Goal: Task Accomplishment & Management: Complete application form

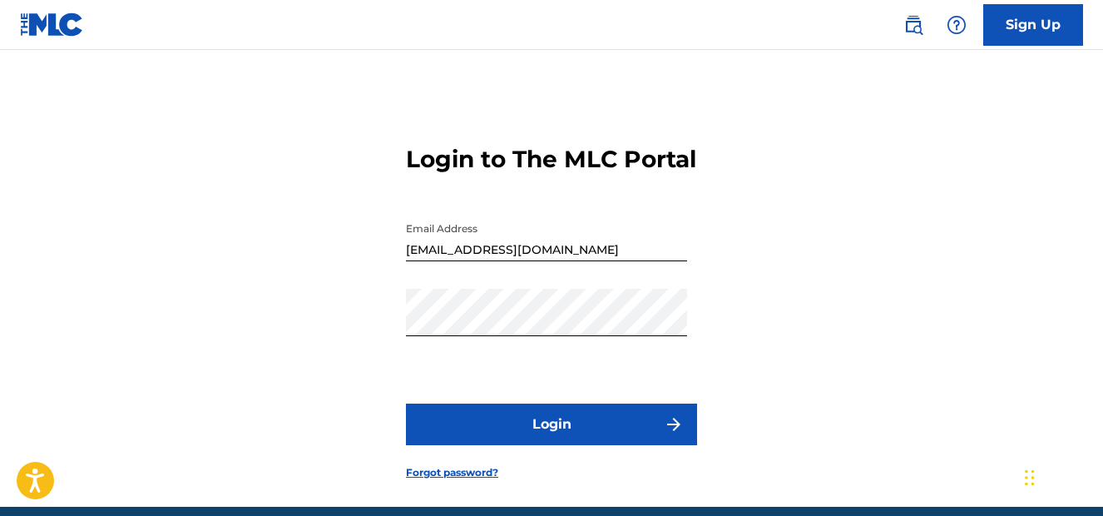
click at [566, 445] on button "Login" at bounding box center [551, 424] width 291 height 42
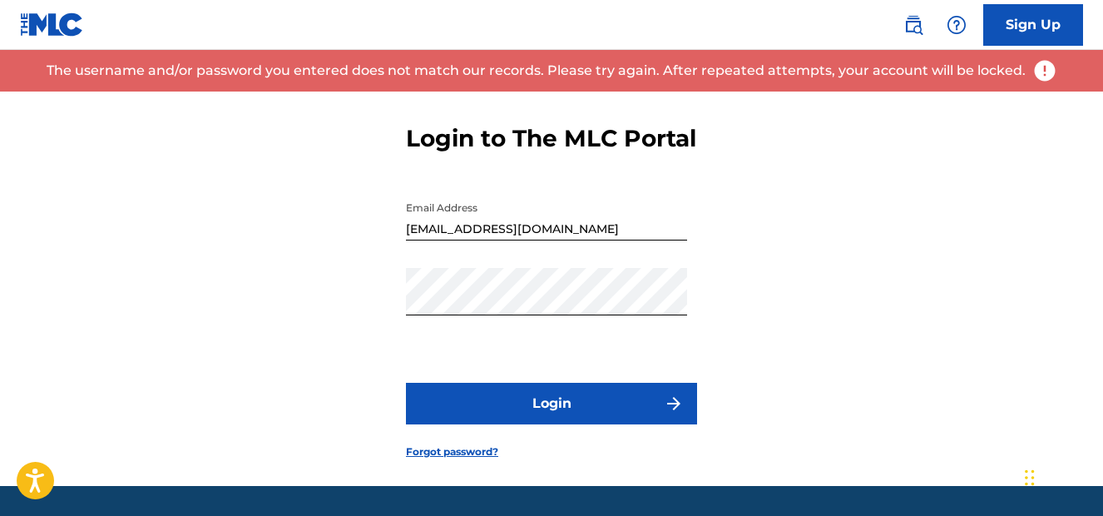
scroll to position [43, 0]
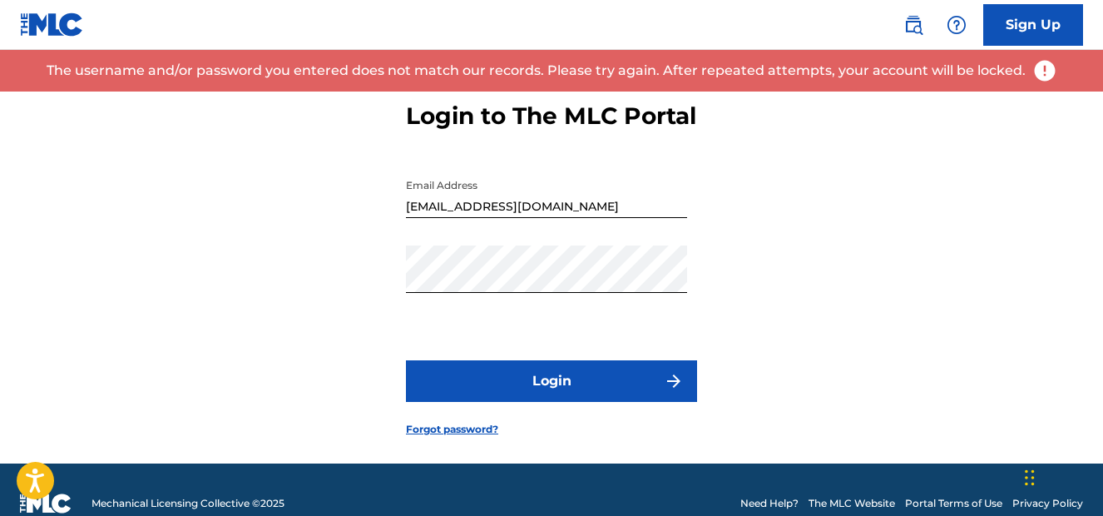
click at [461, 437] on link "Forgot password?" at bounding box center [452, 429] width 92 height 15
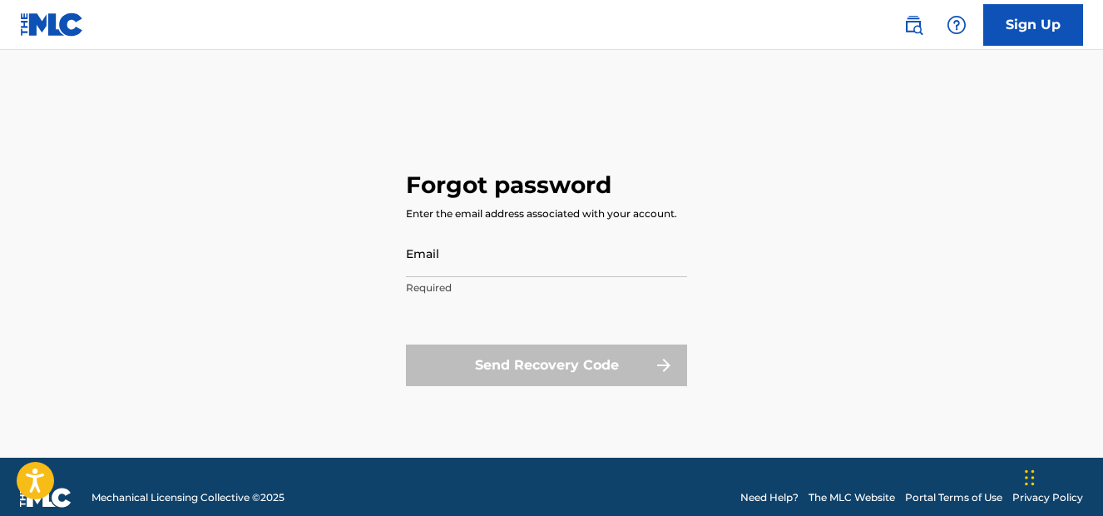
type input "[EMAIL_ADDRESS][DOMAIN_NAME]"
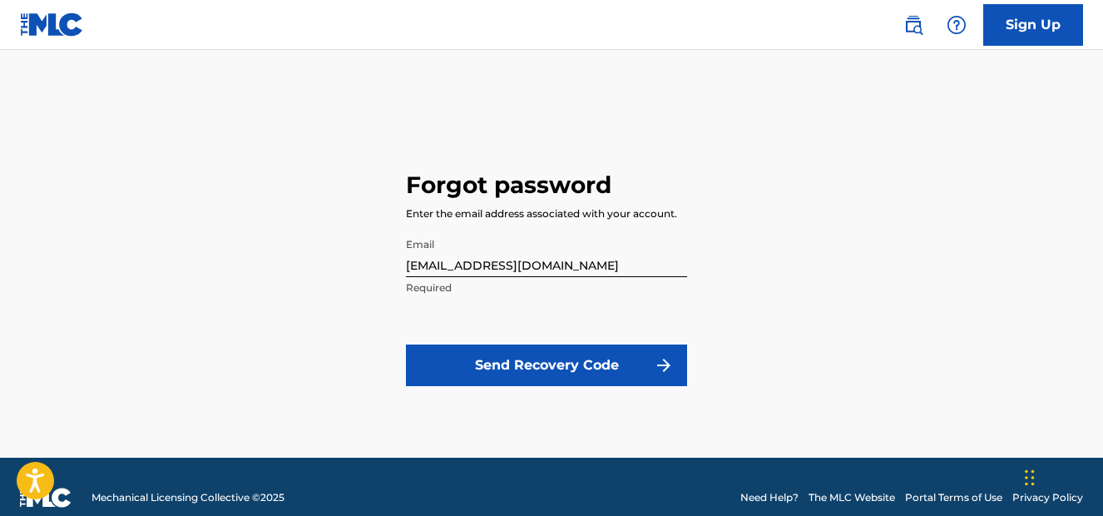
click at [538, 362] on button "Send Recovery Code" at bounding box center [546, 365] width 281 height 42
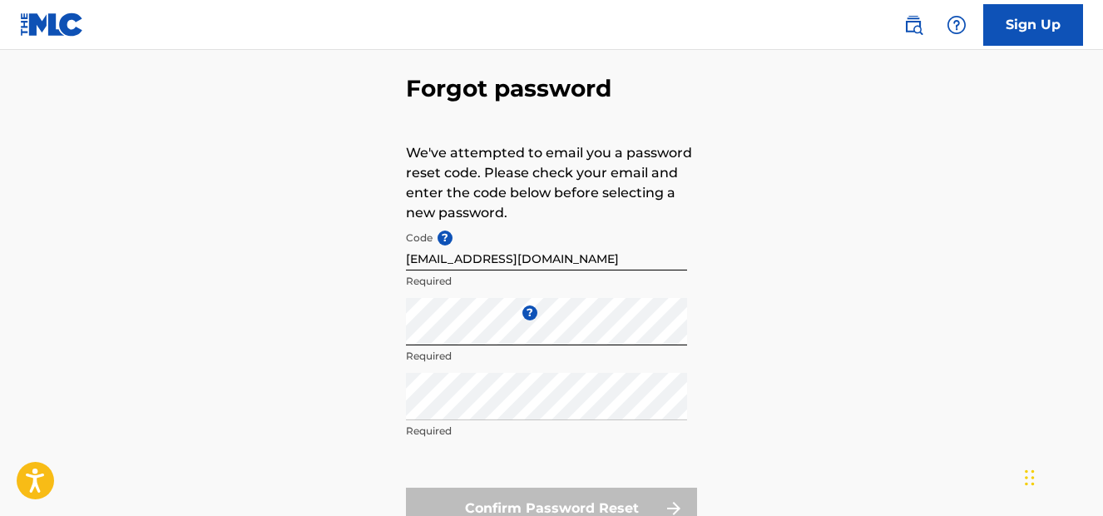
scroll to position [73, 0]
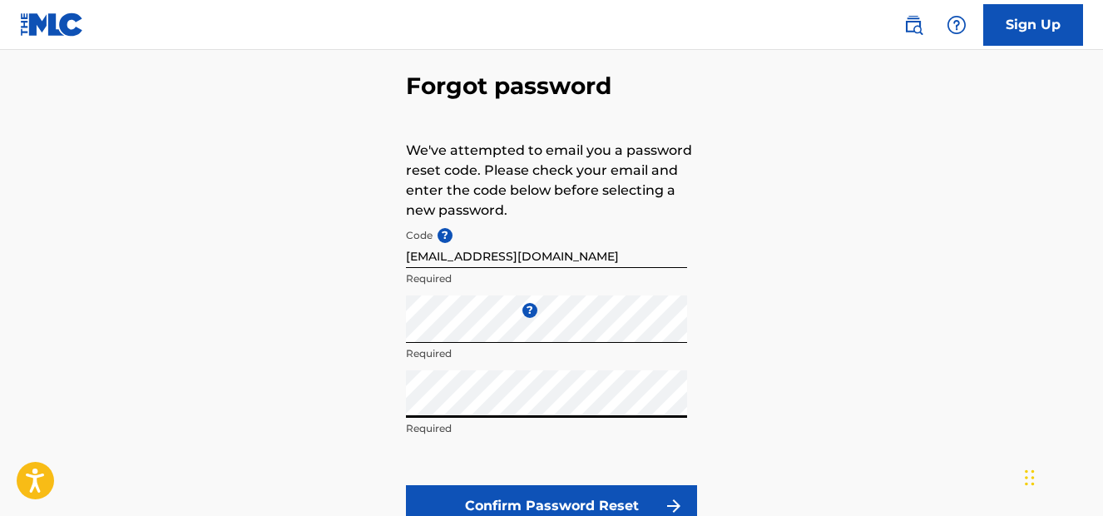
click at [832, 378] on div "Forgot password We've attempted to email you a password reset code. Please chec…" at bounding box center [551, 295] width 1103 height 555
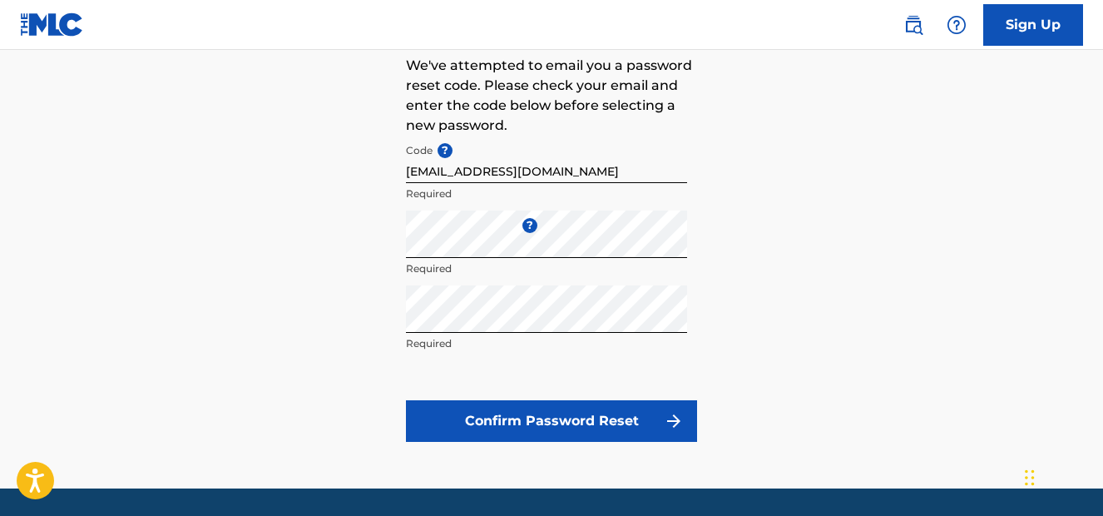
scroll to position [169, 0]
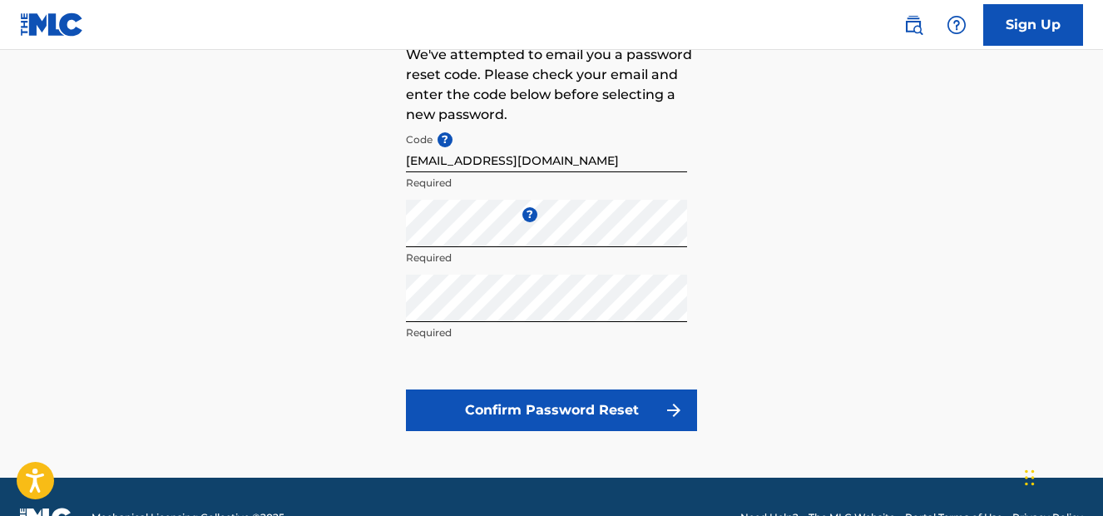
click at [581, 399] on button "Confirm Password Reset" at bounding box center [551, 410] width 291 height 42
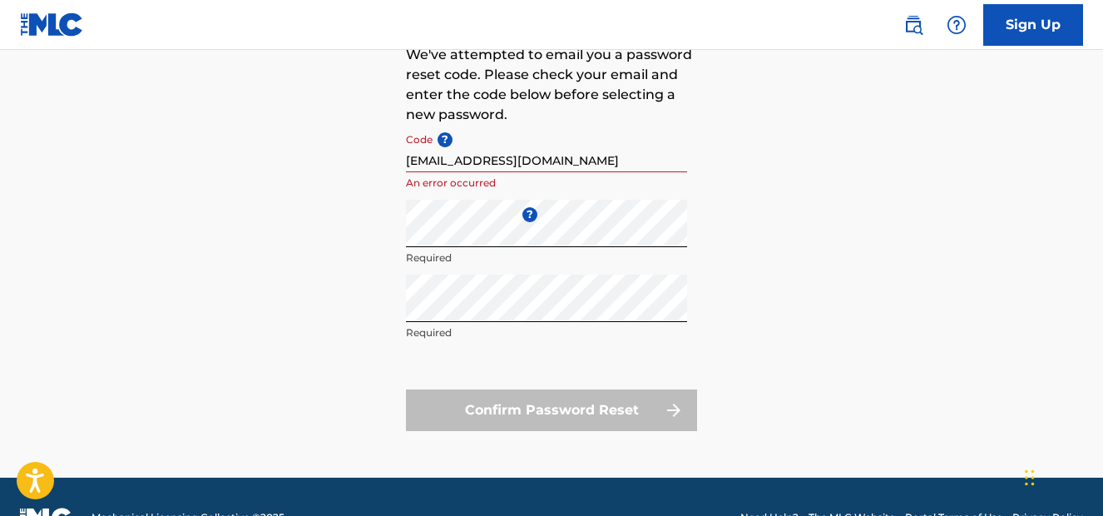
click at [829, 299] on div "Forgot password We've attempted to email you a password reset code. Please chec…" at bounding box center [551, 200] width 1103 height 555
click at [669, 258] on p "Required" at bounding box center [546, 257] width 281 height 15
click at [869, 244] on div "Forgot password We've attempted to email you a password reset code. Please chec…" at bounding box center [551, 200] width 1103 height 555
drag, startPoint x: 551, startPoint y: 160, endPoint x: 262, endPoint y: 186, distance: 290.6
click at [406, 172] on input "[EMAIL_ADDRESS][DOMAIN_NAME]" at bounding box center [546, 148] width 281 height 47
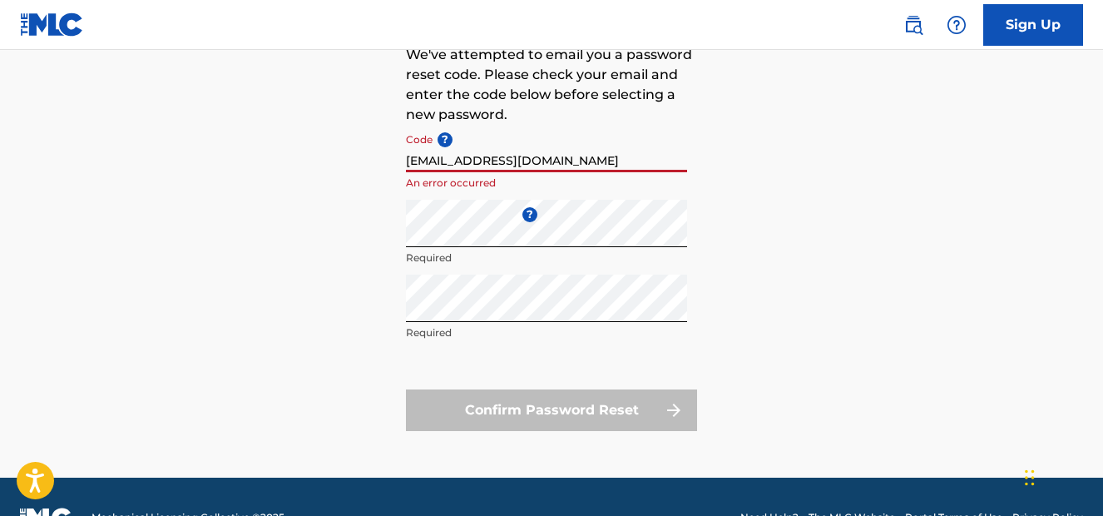
type input "[EMAIL_ADDRESS][DOMAIN_NAME]"
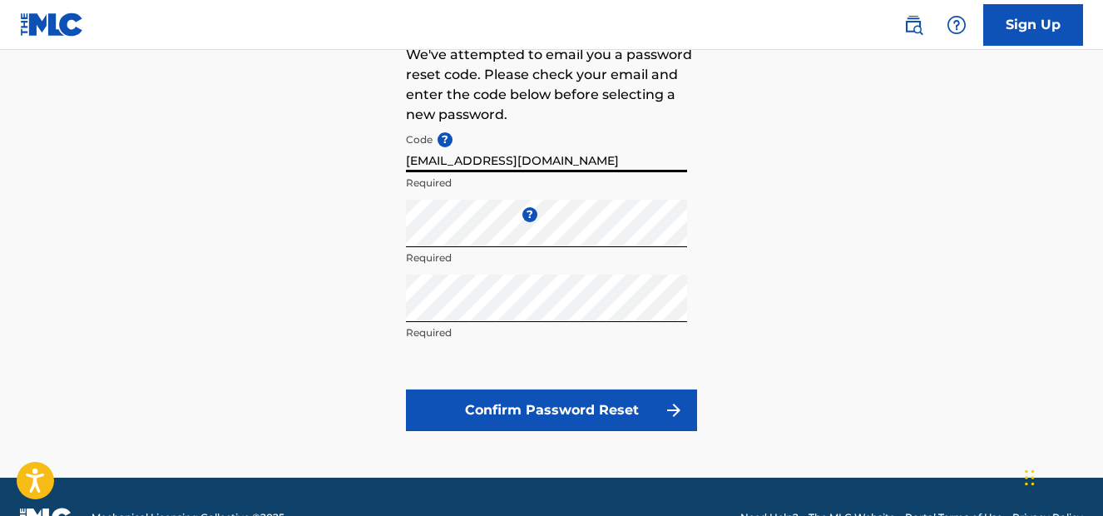
drag, startPoint x: 560, startPoint y: 152, endPoint x: 366, endPoint y: 164, distance: 194.9
click at [406, 164] on input "[EMAIL_ADDRESS][DOMAIN_NAME]" at bounding box center [546, 148] width 281 height 47
drag, startPoint x: 567, startPoint y: 159, endPoint x: 379, endPoint y: 147, distance: 188.3
click at [406, 147] on input "[EMAIL_ADDRESS][DOMAIN_NAME]" at bounding box center [546, 148] width 281 height 47
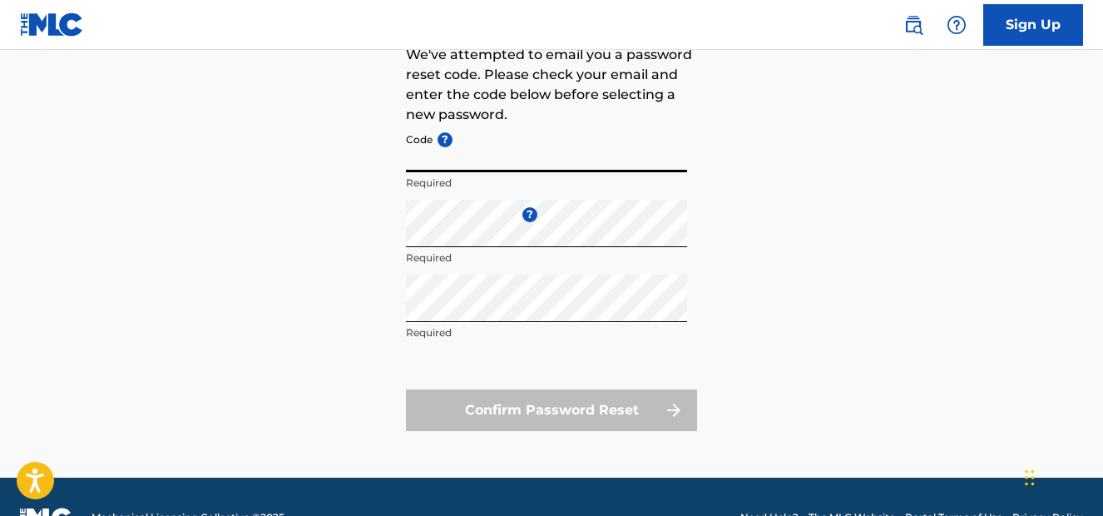
click at [318, 253] on div "Forgot password We've attempted to email you a password reset code. Please chec…" at bounding box center [551, 200] width 1103 height 555
click at [454, 165] on input "Code ?" at bounding box center [546, 148] width 281 height 47
paste input "FP_b60eec1b8b4593d01cbc0286e3a5"
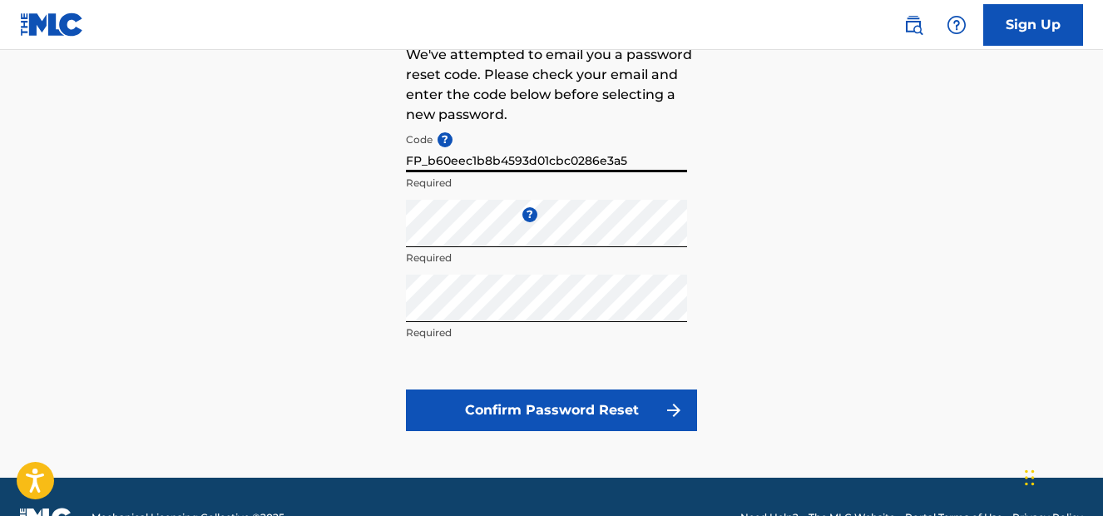
type input "FP_b60eec1b8b4593d01cbc0286e3a5"
click at [789, 244] on div "Forgot password We've attempted to email you a password reset code. Please chec…" at bounding box center [551, 200] width 1103 height 555
click at [563, 422] on button "Confirm Password Reset" at bounding box center [551, 410] width 291 height 42
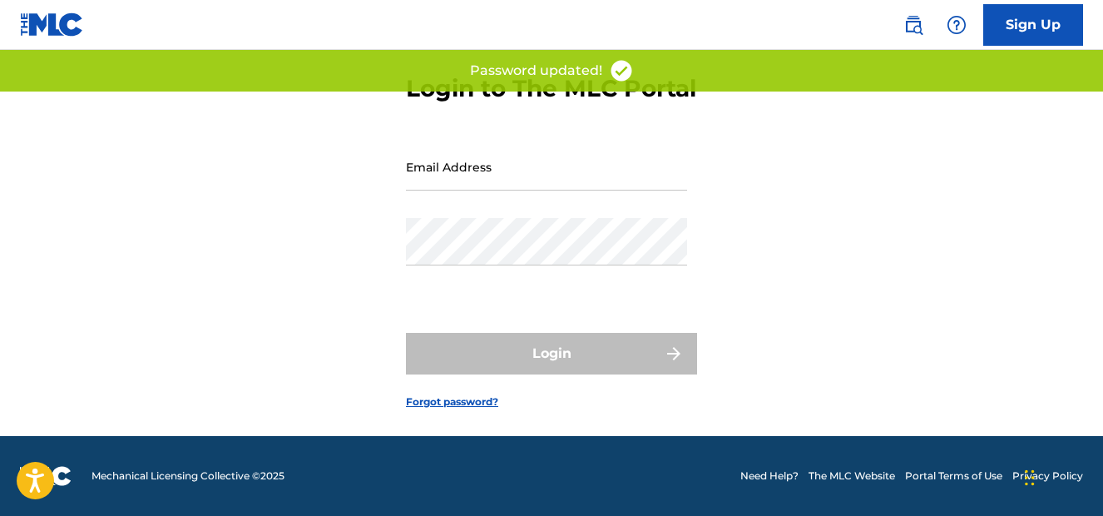
type input "[EMAIL_ADDRESS][DOMAIN_NAME]"
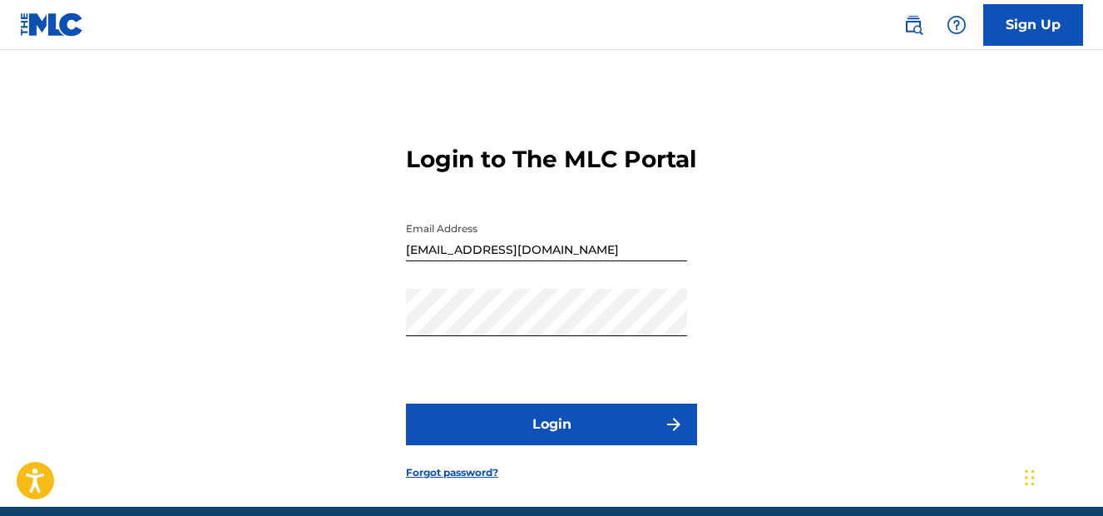
click at [554, 445] on button "Login" at bounding box center [551, 424] width 291 height 42
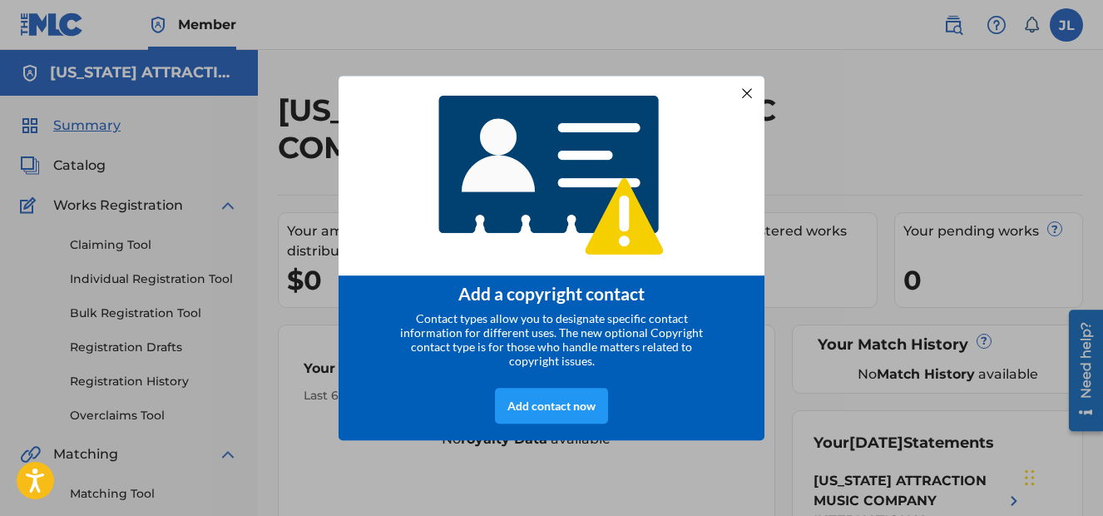
click at [749, 89] on div at bounding box center [747, 93] width 22 height 22
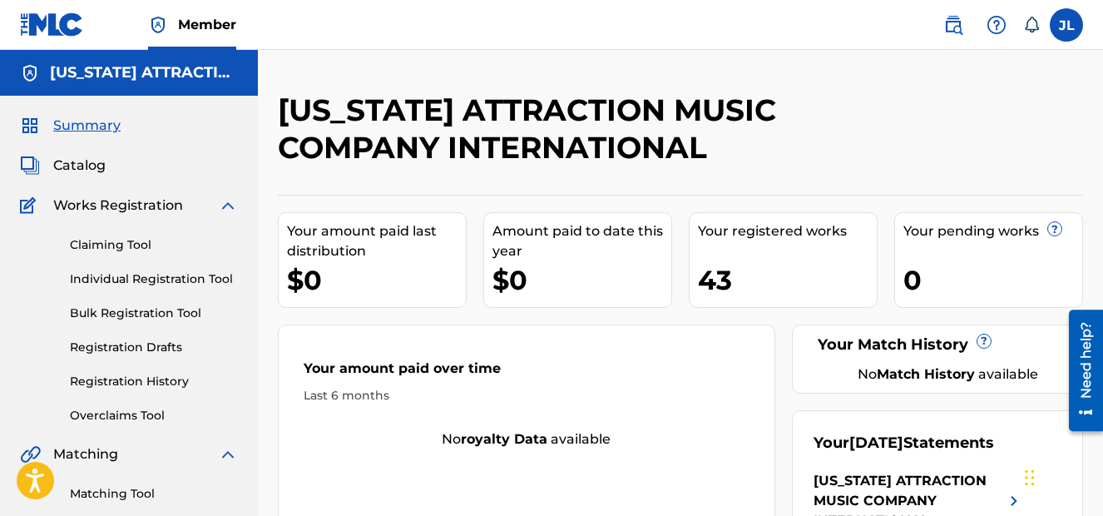
click at [129, 275] on link "Individual Registration Tool" at bounding box center [154, 278] width 168 height 17
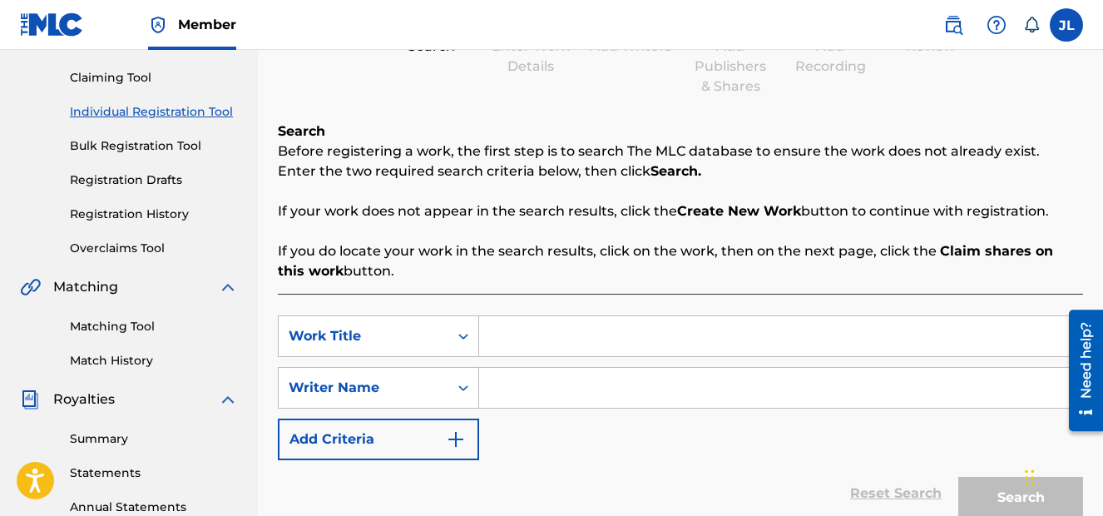
scroll to position [165, 0]
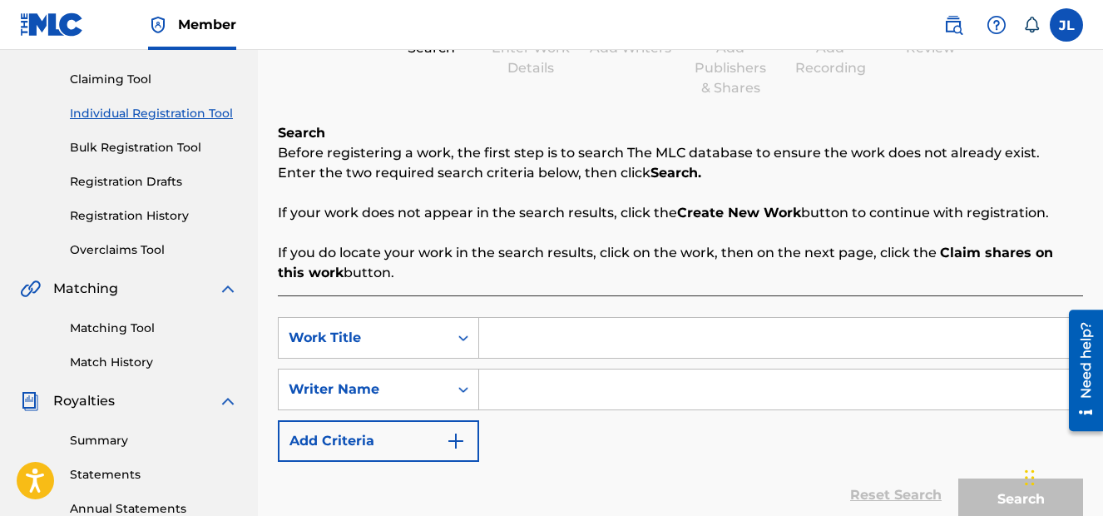
click at [569, 344] on input "Search Form" at bounding box center [780, 338] width 603 height 40
type input "Fruits"
click at [571, 400] on input "Search Form" at bounding box center [780, 389] width 603 height 40
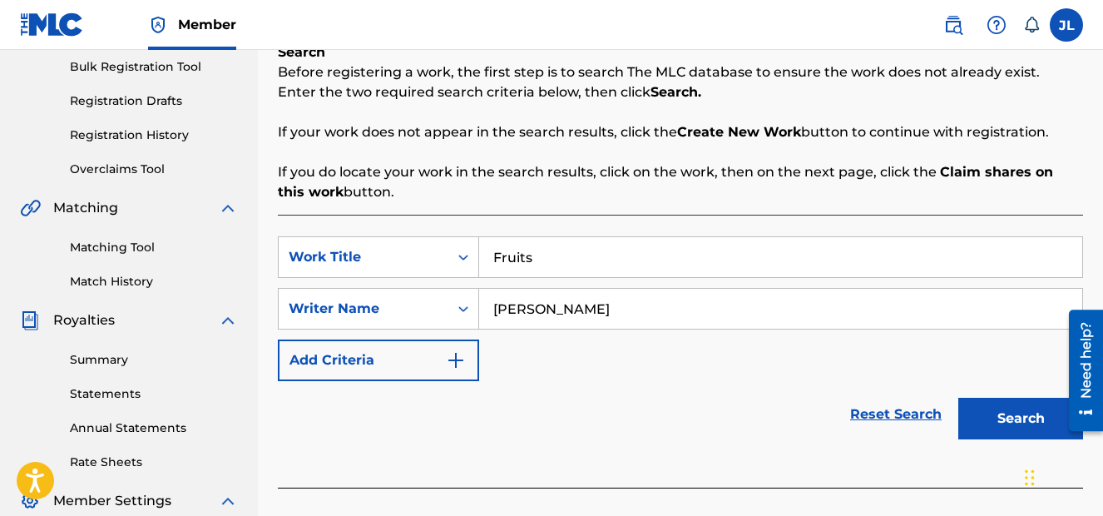
scroll to position [274, 0]
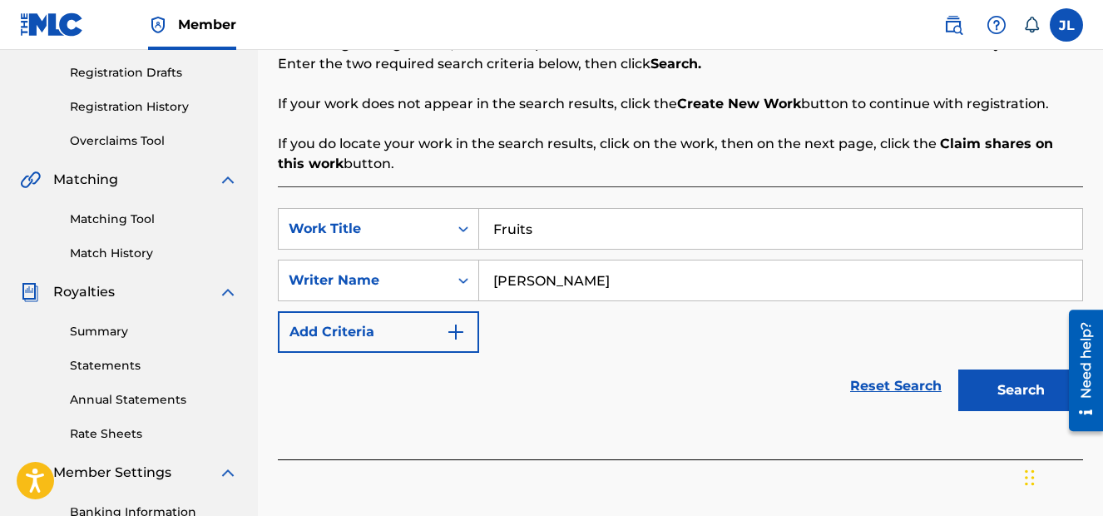
type input "[PERSON_NAME]"
click at [1014, 393] on button "Search" at bounding box center [1020, 390] width 125 height 42
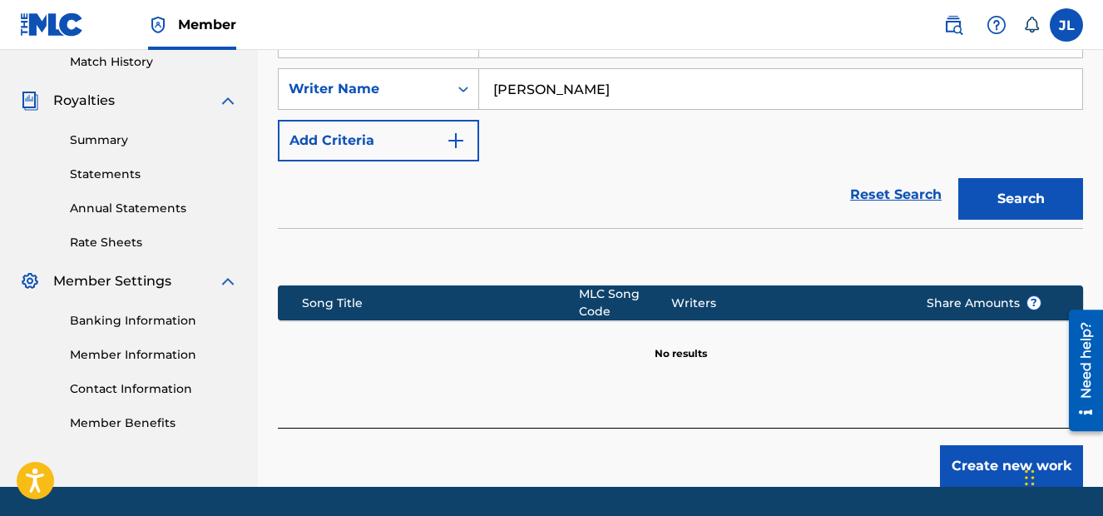
scroll to position [516, 0]
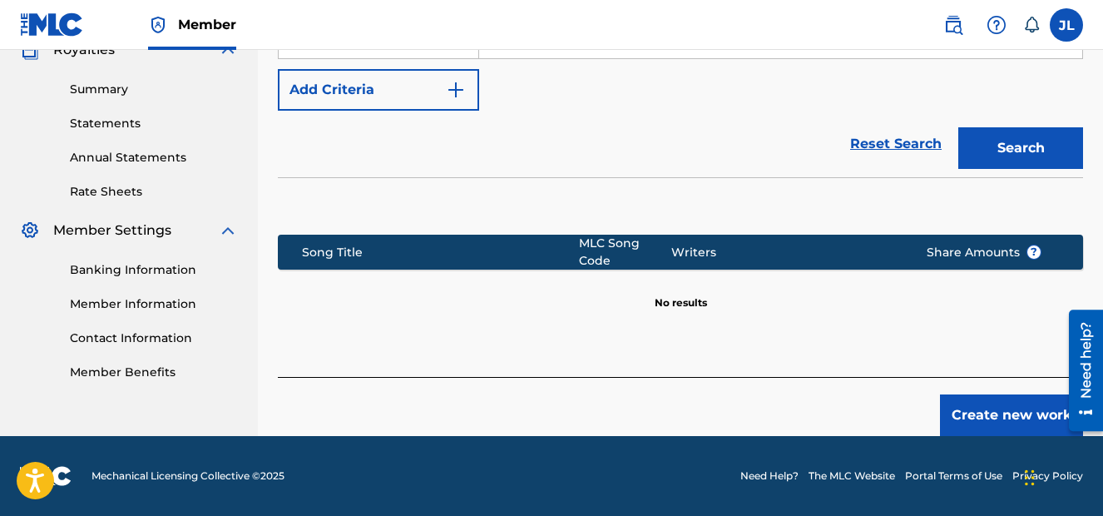
click at [1006, 407] on button "Create new work" at bounding box center [1011, 415] width 143 height 42
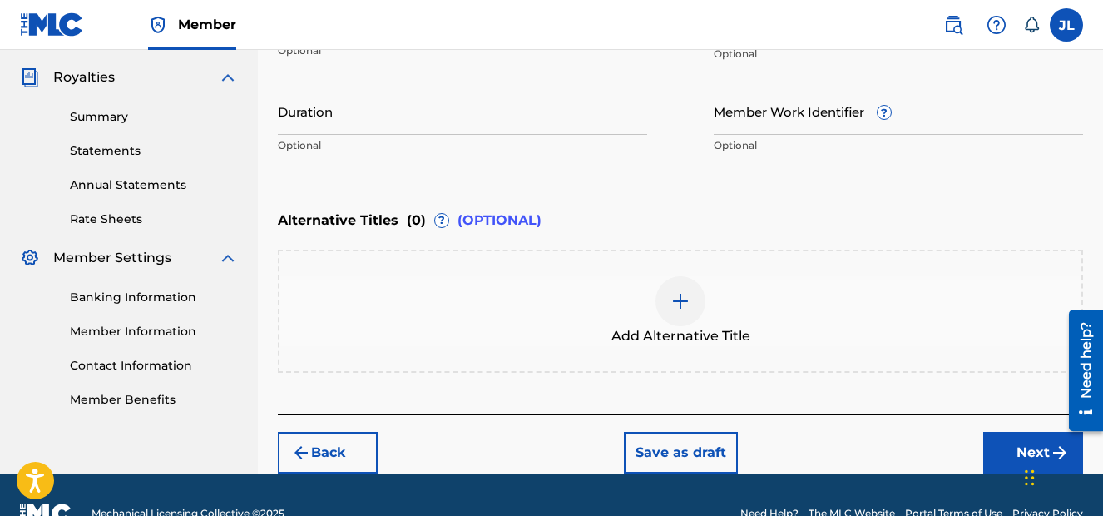
scroll to position [520, 0]
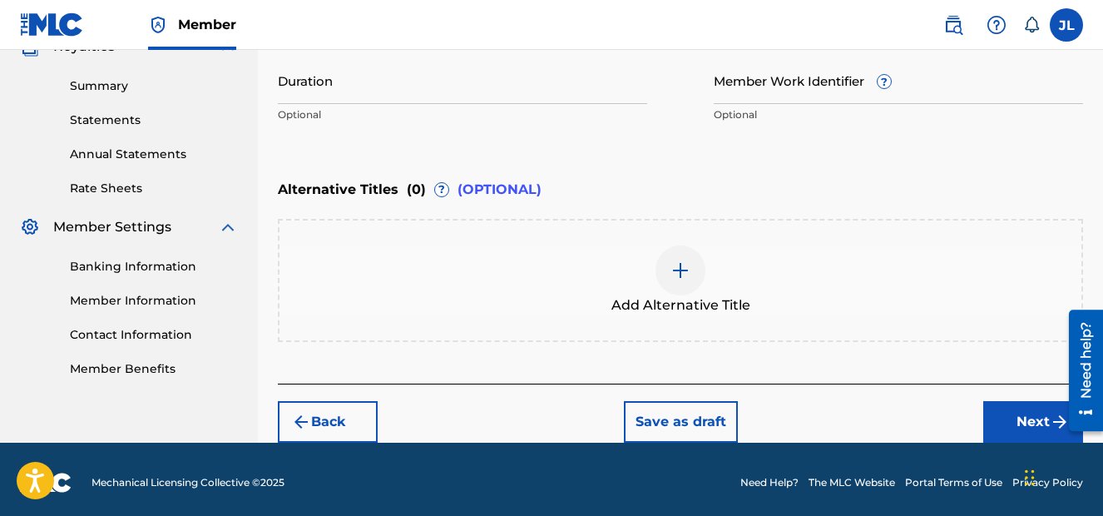
click at [1034, 427] on button "Next" at bounding box center [1033, 422] width 100 height 42
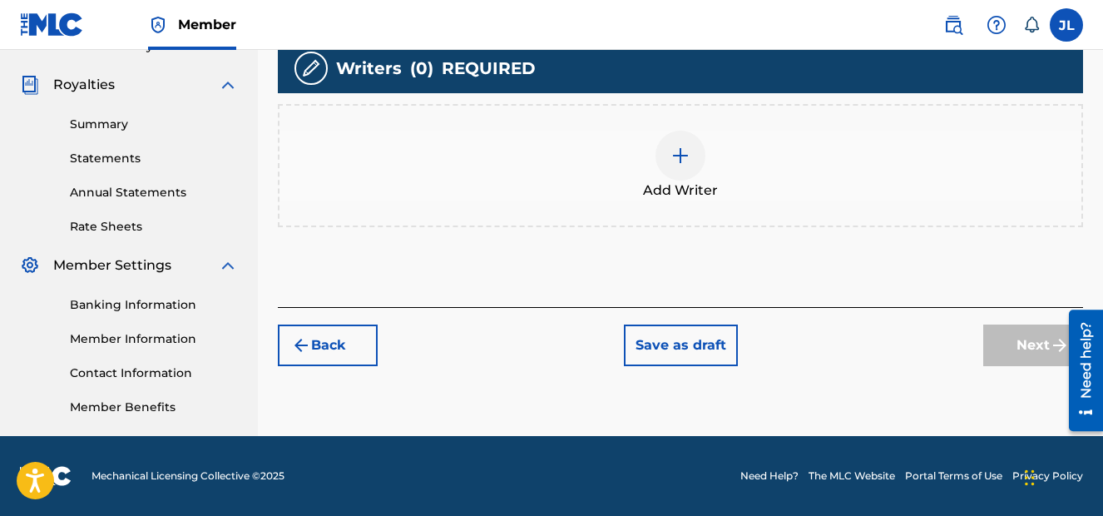
scroll to position [481, 0]
click at [687, 158] on img at bounding box center [680, 156] width 20 height 20
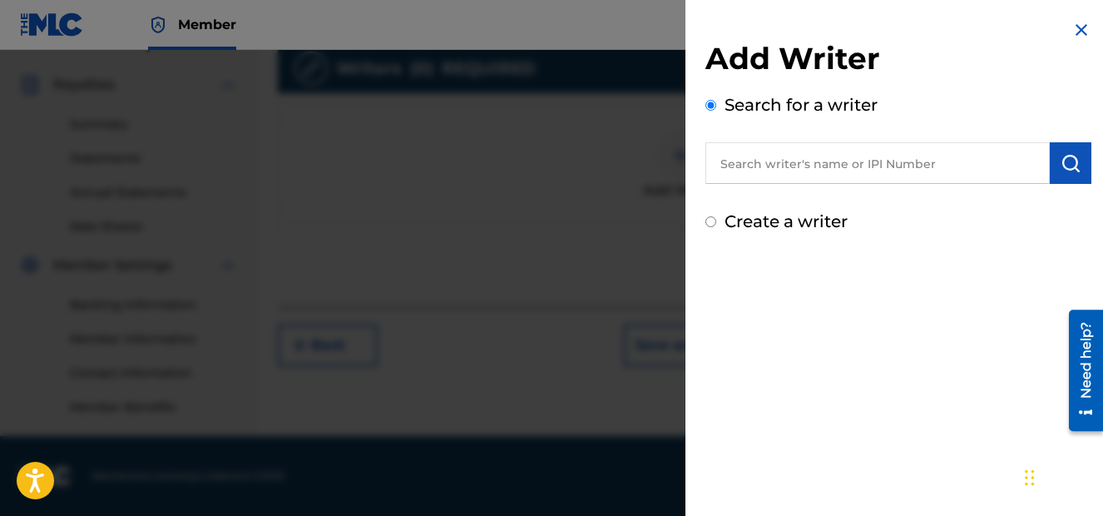
click at [806, 161] on input "text" at bounding box center [877, 163] width 344 height 42
type input "550252796"
click at [1070, 165] on img "submit" at bounding box center [1070, 163] width 20 height 20
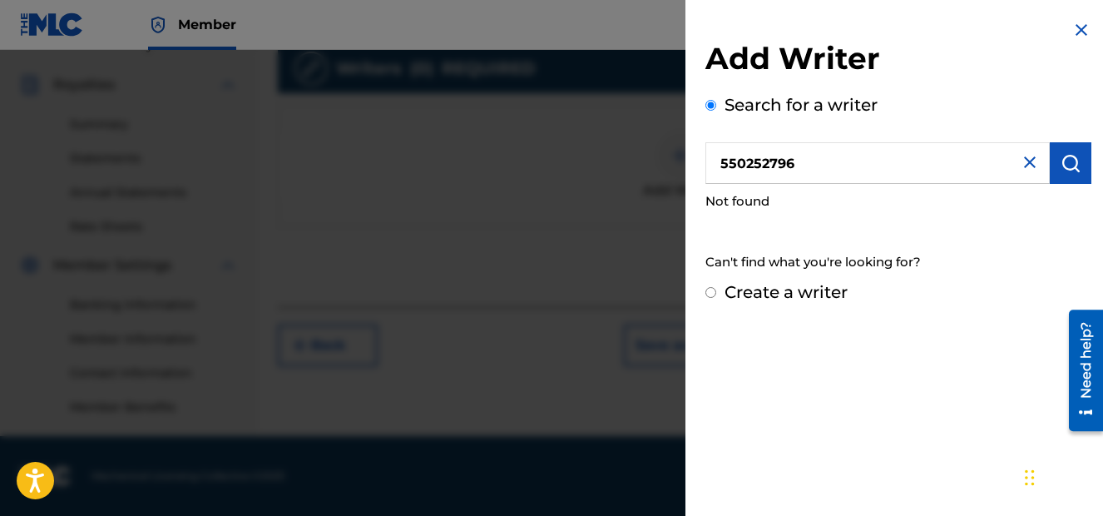
click at [713, 295] on input "Create a writer" at bounding box center [710, 292] width 11 height 11
radio input "false"
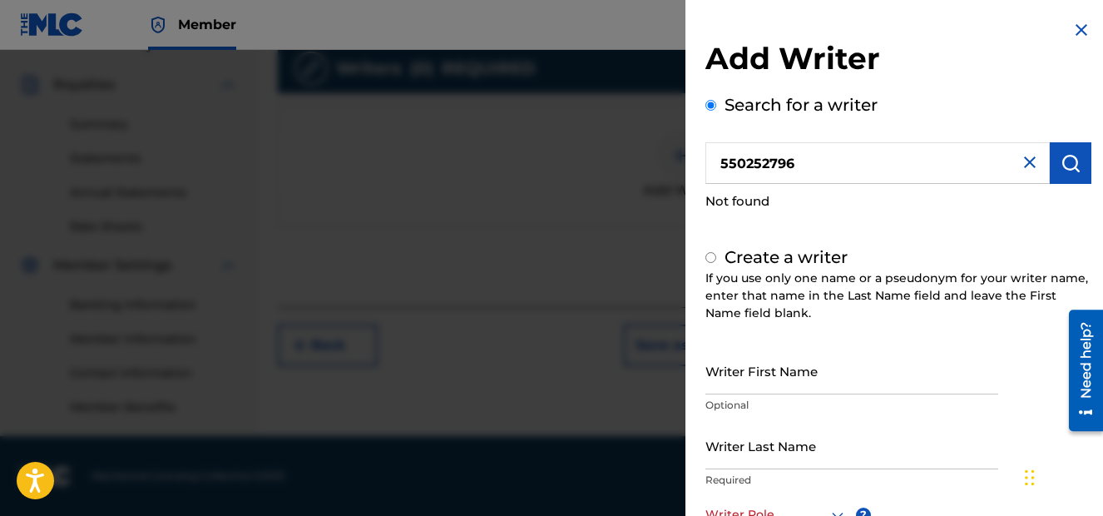
radio input "false"
radio input "true"
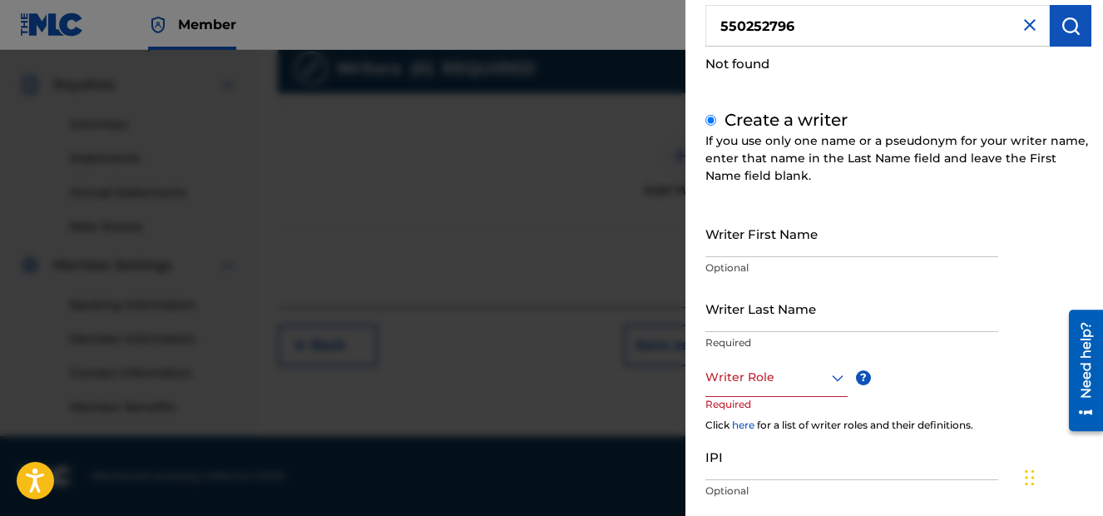
scroll to position [150, 0]
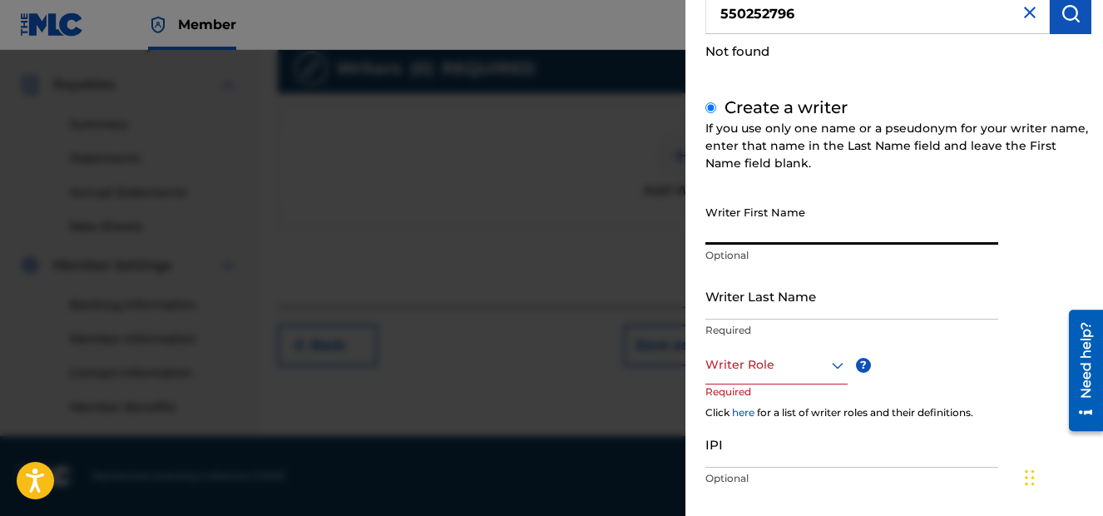
click at [803, 224] on input "Writer First Name" at bounding box center [851, 220] width 293 height 47
type input "[PERSON_NAME]"
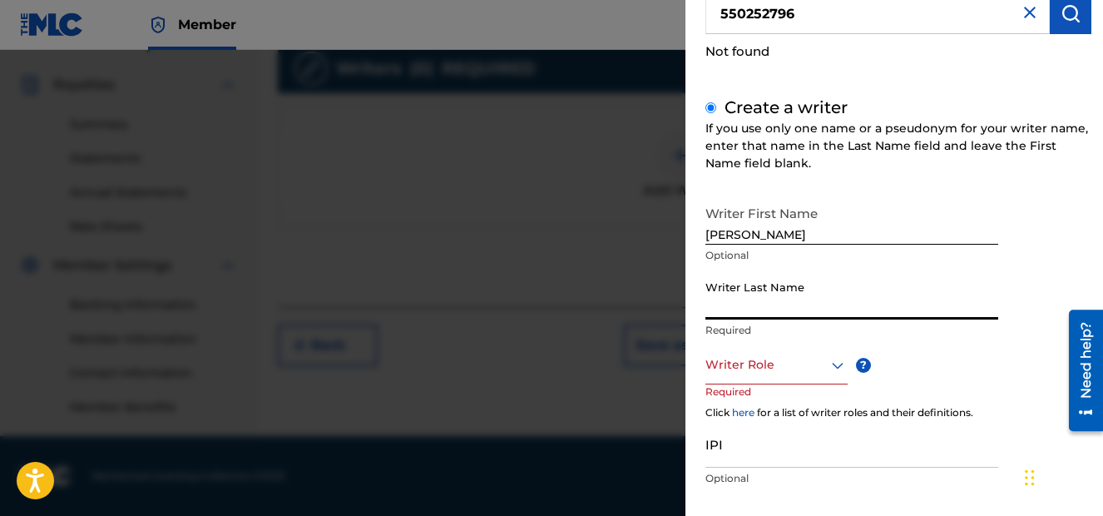
click at [778, 309] on input "Writer Last Name" at bounding box center [851, 295] width 293 height 47
type input "Long"
click at [742, 379] on div "Writer Role" at bounding box center [776, 365] width 142 height 37
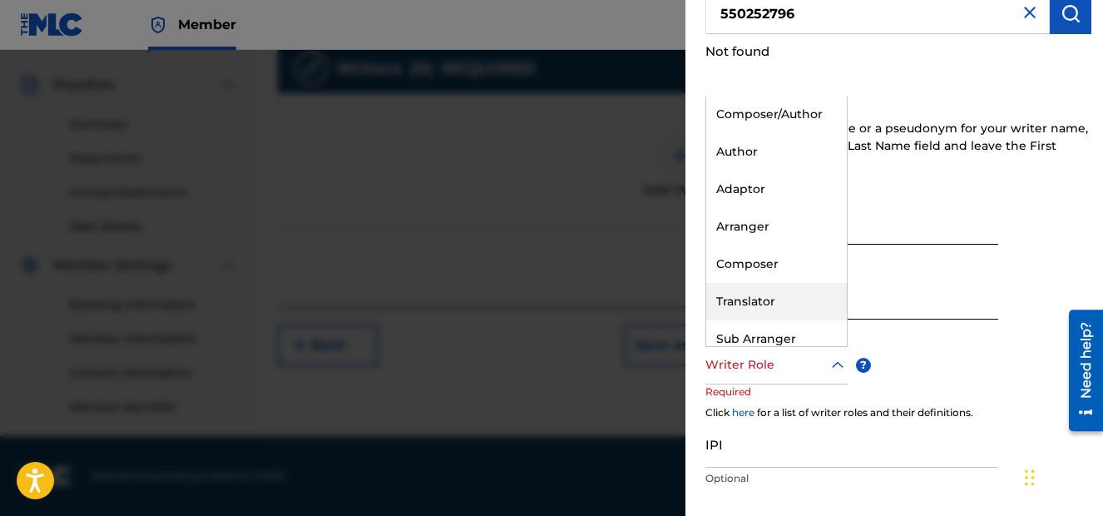
scroll to position [0, 0]
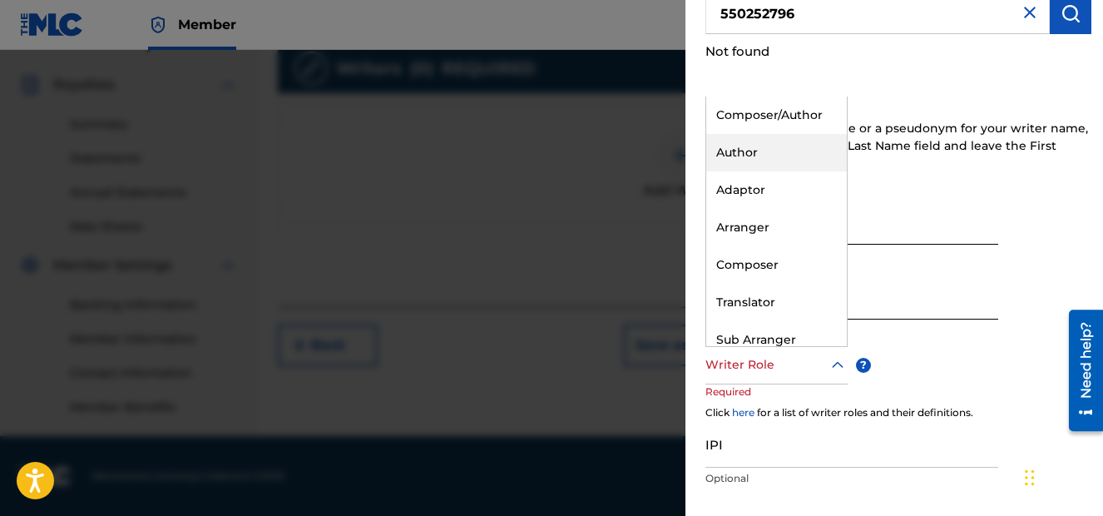
click at [755, 152] on div "Author" at bounding box center [776, 152] width 141 height 37
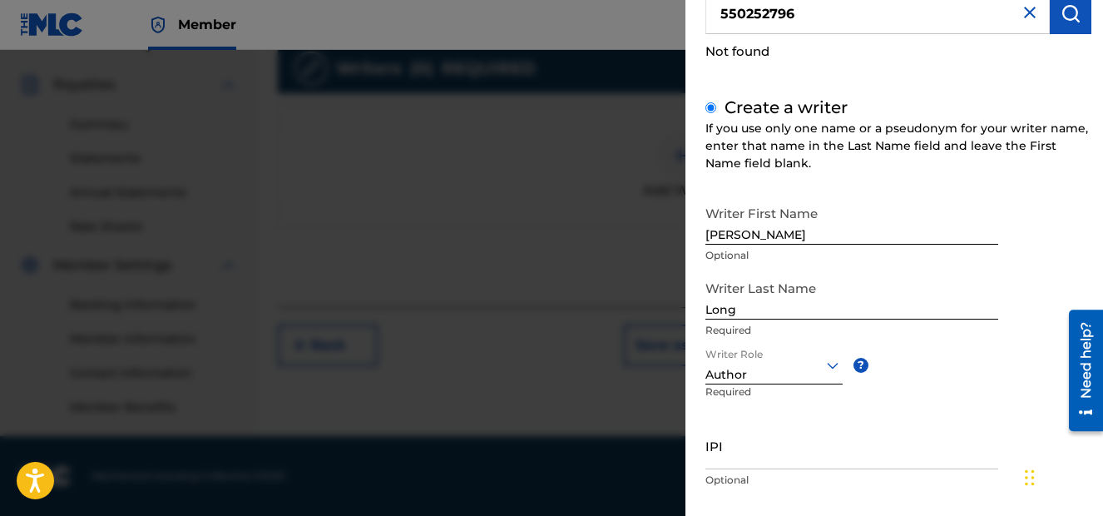
scroll to position [238, 0]
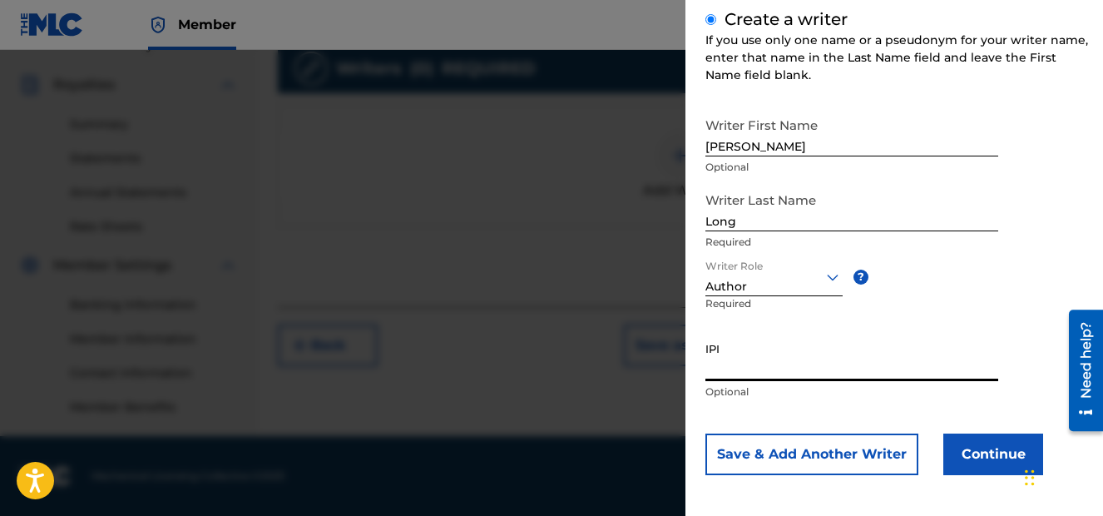
click at [786, 368] on input "IPI" at bounding box center [851, 356] width 293 height 47
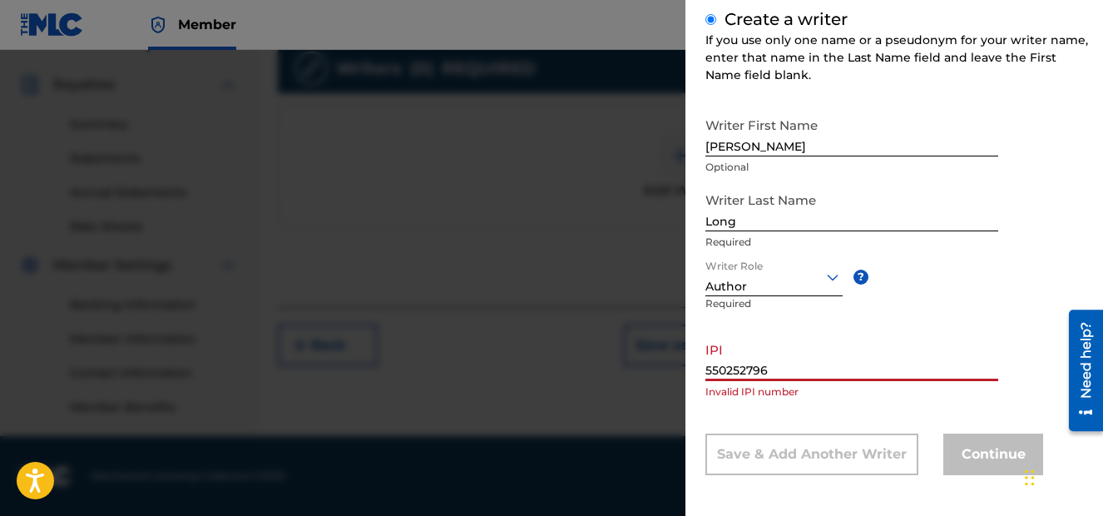
click at [709, 370] on input "550252796" at bounding box center [851, 356] width 293 height 47
type input "5"
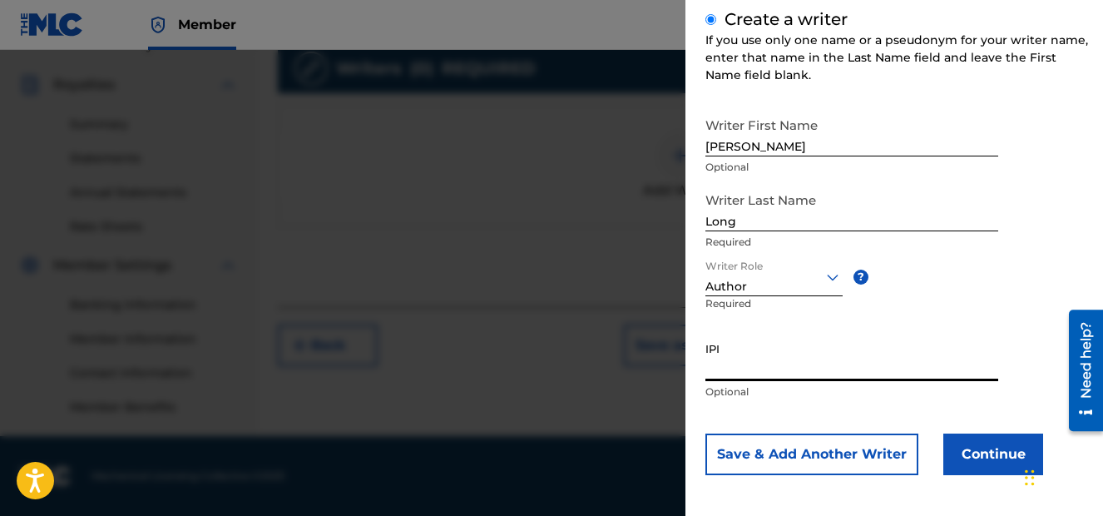
click at [742, 372] on input "IPI" at bounding box center [851, 356] width 293 height 47
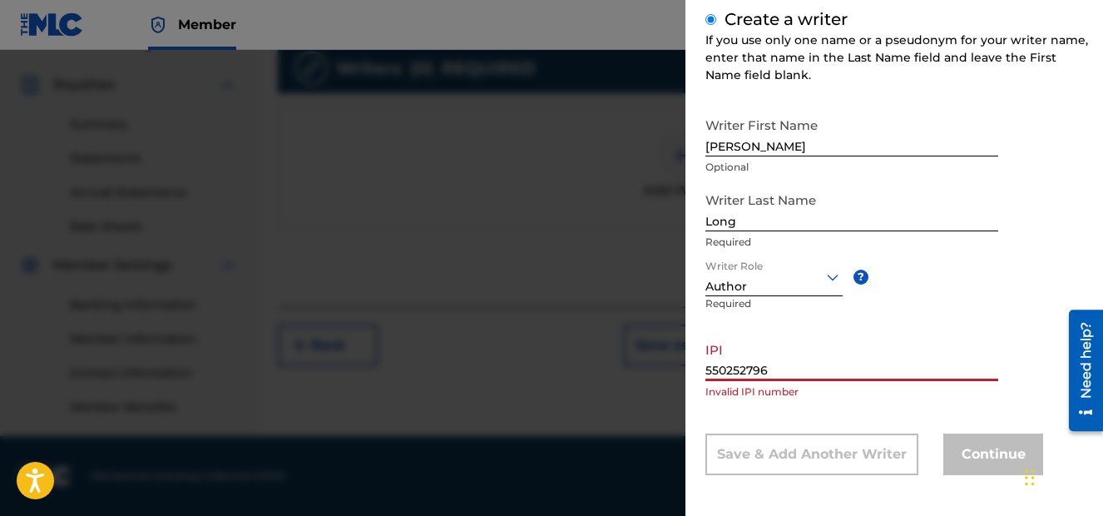
click at [709, 368] on input "550252796" at bounding box center [851, 356] width 293 height 47
type input "550252796"
click at [704, 368] on div "Add Writer Search for a writer 550252796 Not found Create a writer If you use o…" at bounding box center [898, 141] width 426 height 758
click at [821, 402] on div "IPI 550252796 Invalid IPI number" at bounding box center [851, 370] width 293 height 75
click at [969, 354] on input "550252796" at bounding box center [851, 356] width 293 height 47
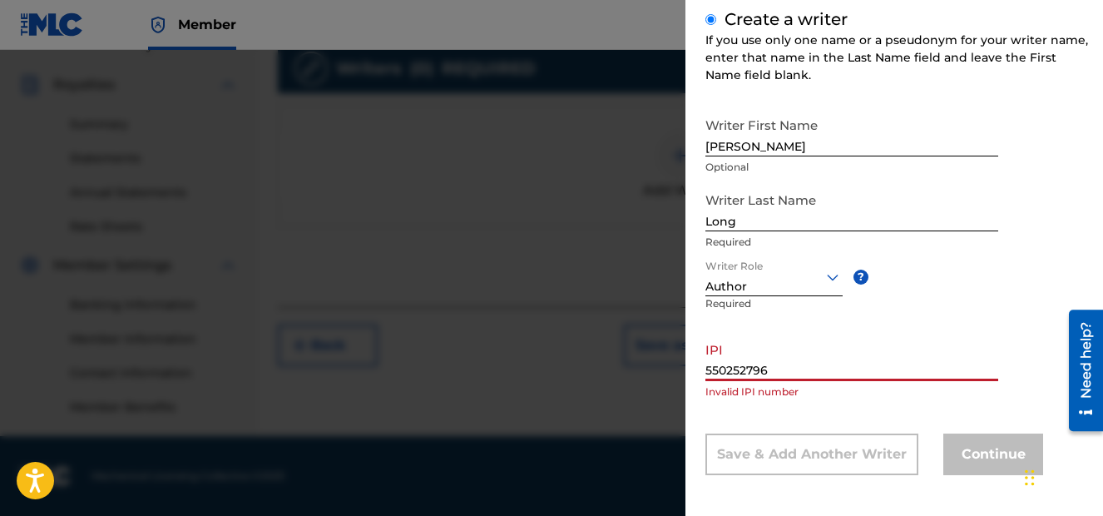
drag, startPoint x: 788, startPoint y: 365, endPoint x: 572, endPoint y: 343, distance: 217.4
click at [705, 344] on input "550252796" at bounding box center [851, 356] width 293 height 47
type input "5"
type input "1"
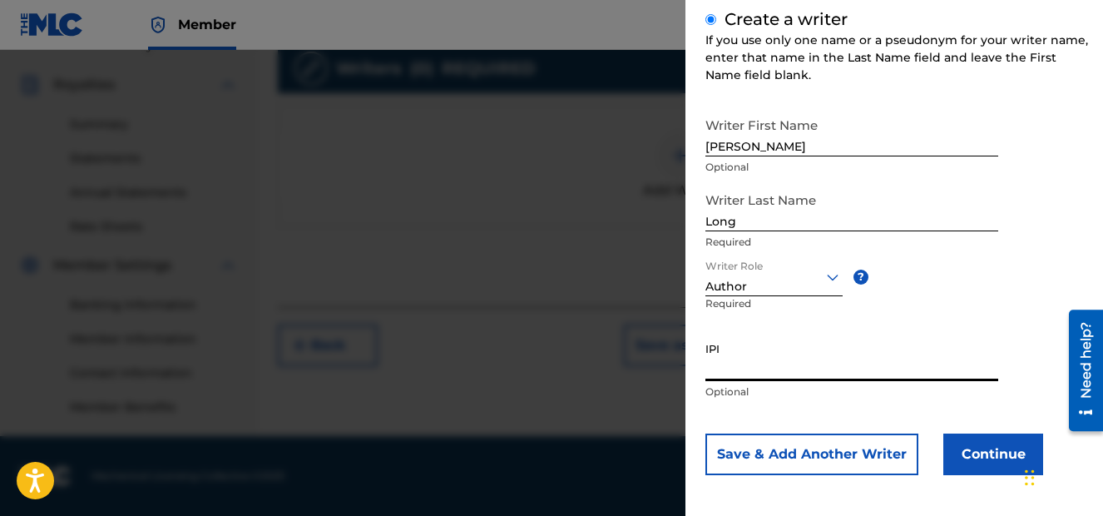
click at [993, 455] on button "Continue" at bounding box center [993, 454] width 100 height 42
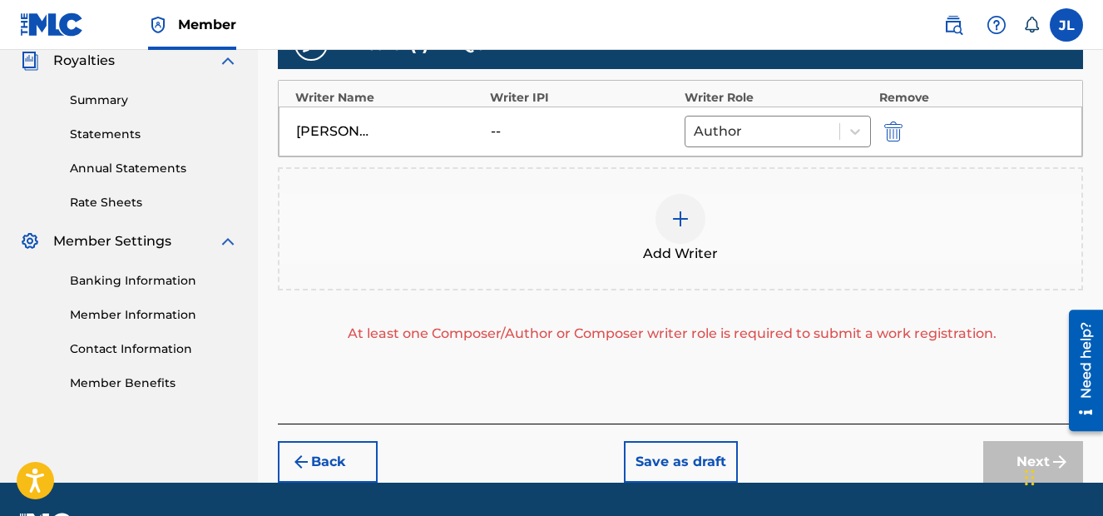
scroll to position [552, 0]
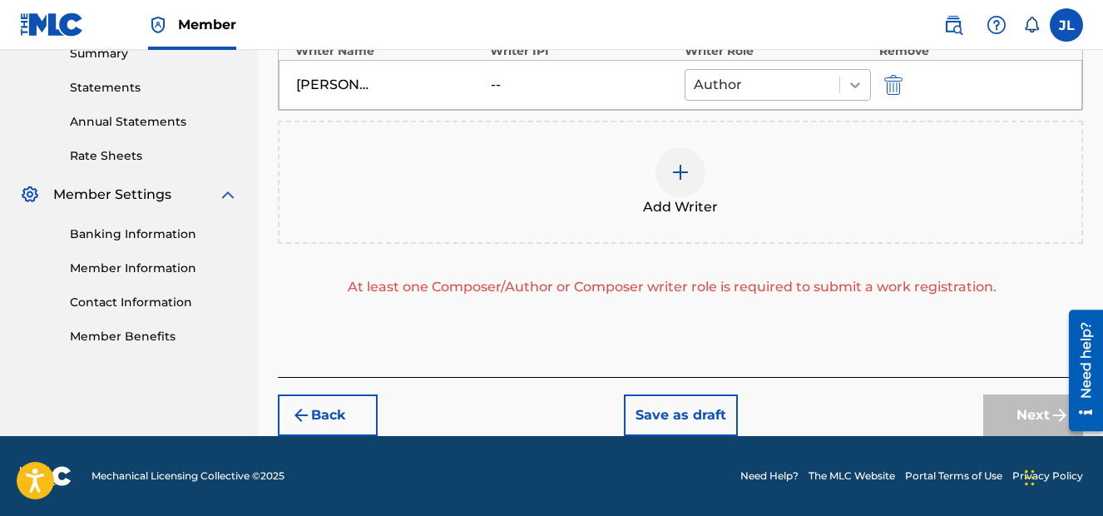
click at [860, 95] on div at bounding box center [855, 85] width 30 height 30
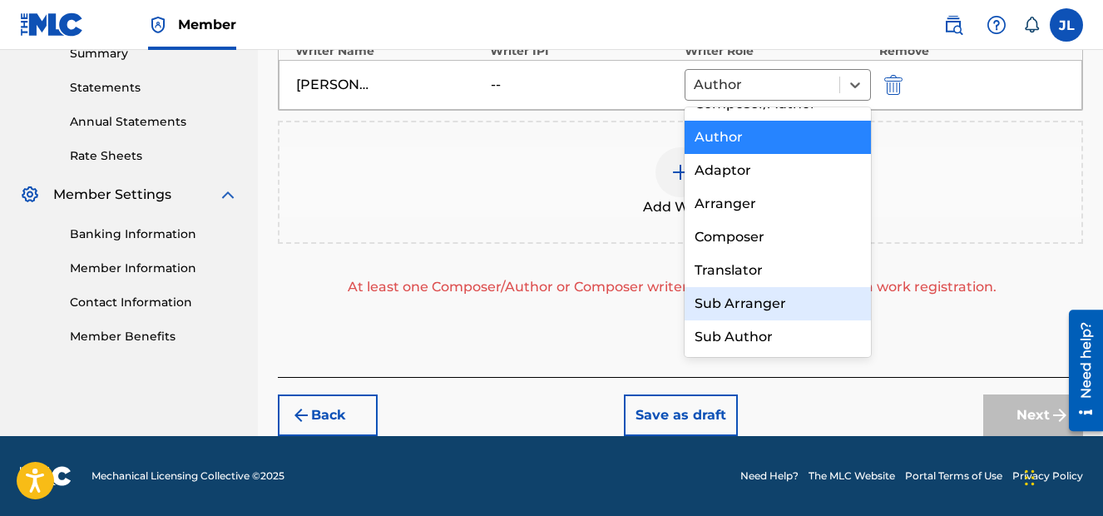
scroll to position [0, 0]
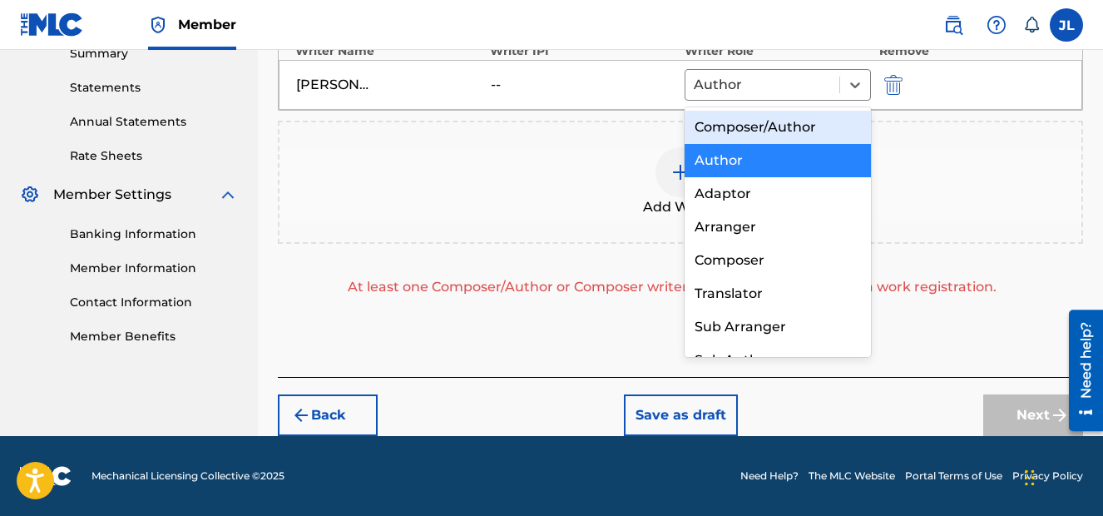
click at [757, 127] on div "Composer/Author" at bounding box center [777, 127] width 186 height 33
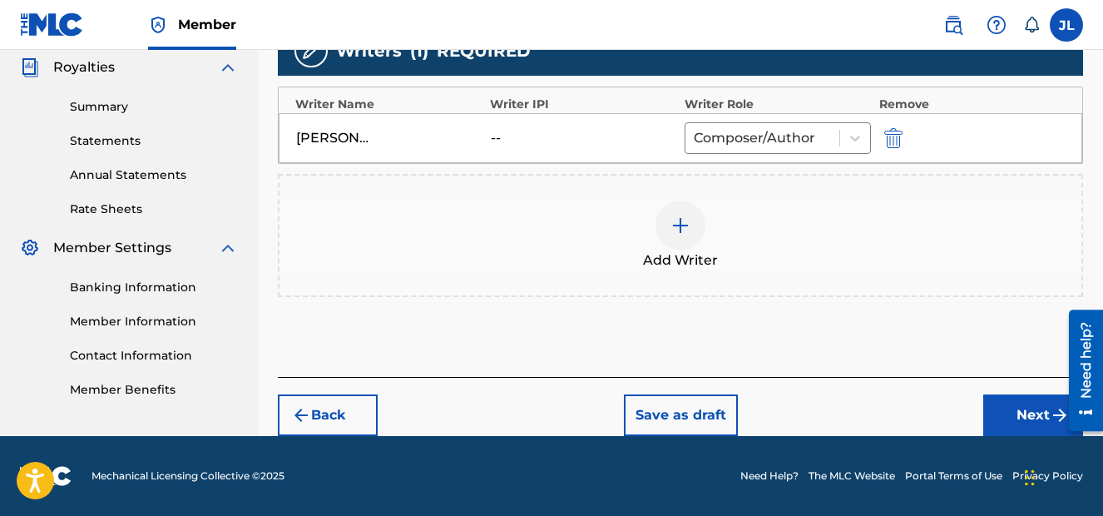
scroll to position [499, 0]
click at [1030, 404] on button "Next" at bounding box center [1033, 415] width 100 height 42
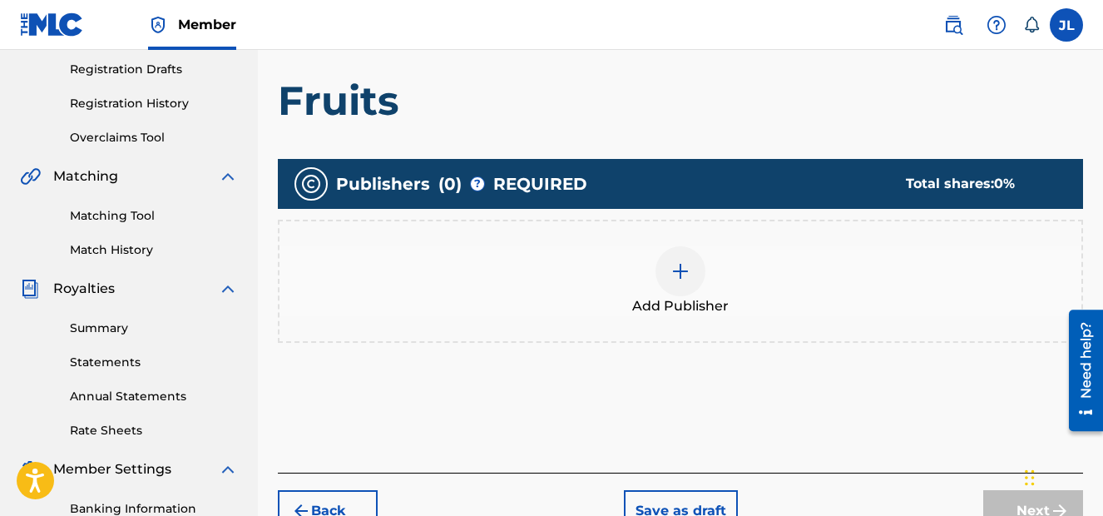
scroll to position [269, 0]
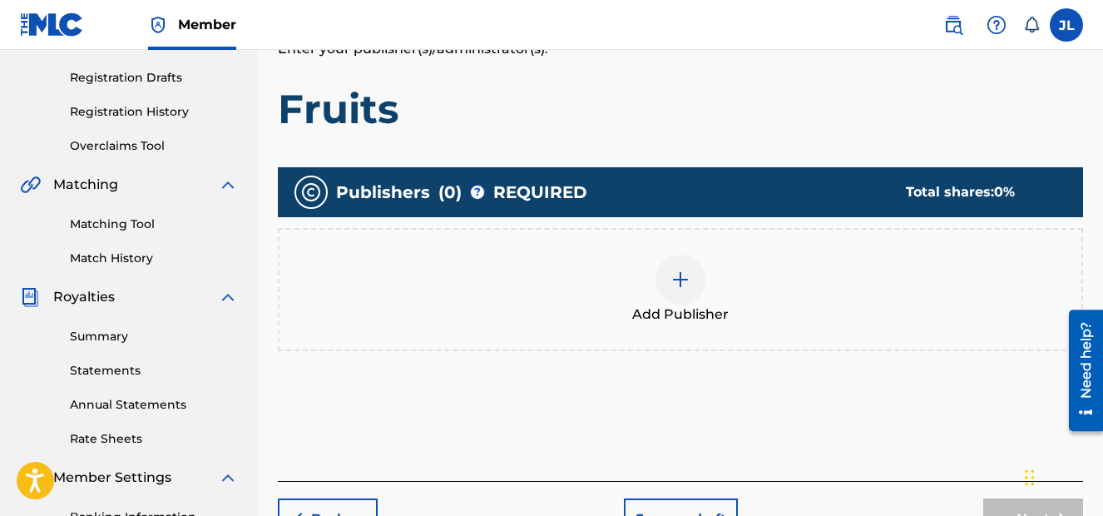
click at [681, 274] on img at bounding box center [680, 279] width 20 height 20
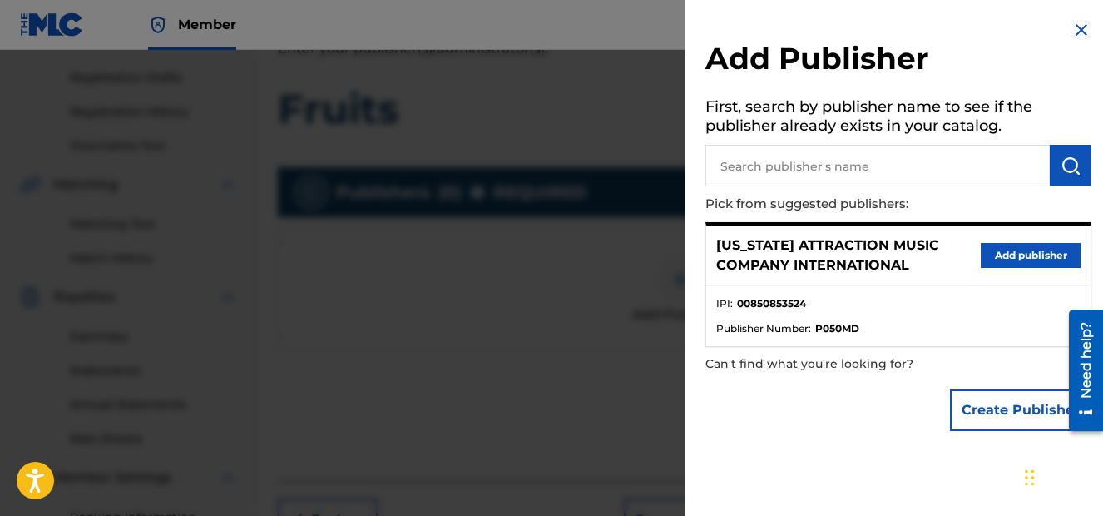
click at [1054, 253] on button "Add publisher" at bounding box center [1030, 255] width 100 height 25
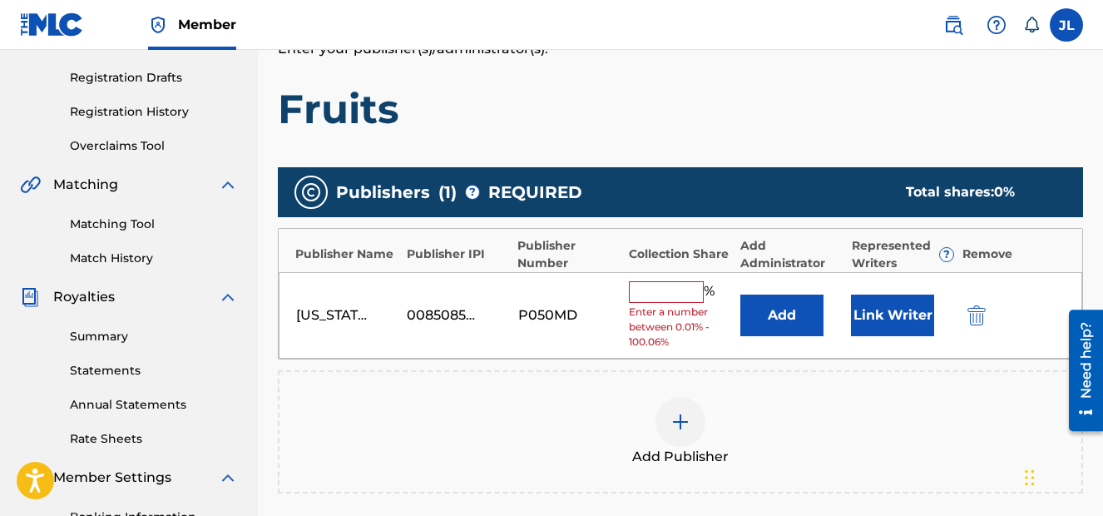
click at [675, 294] on input "text" at bounding box center [666, 292] width 75 height 22
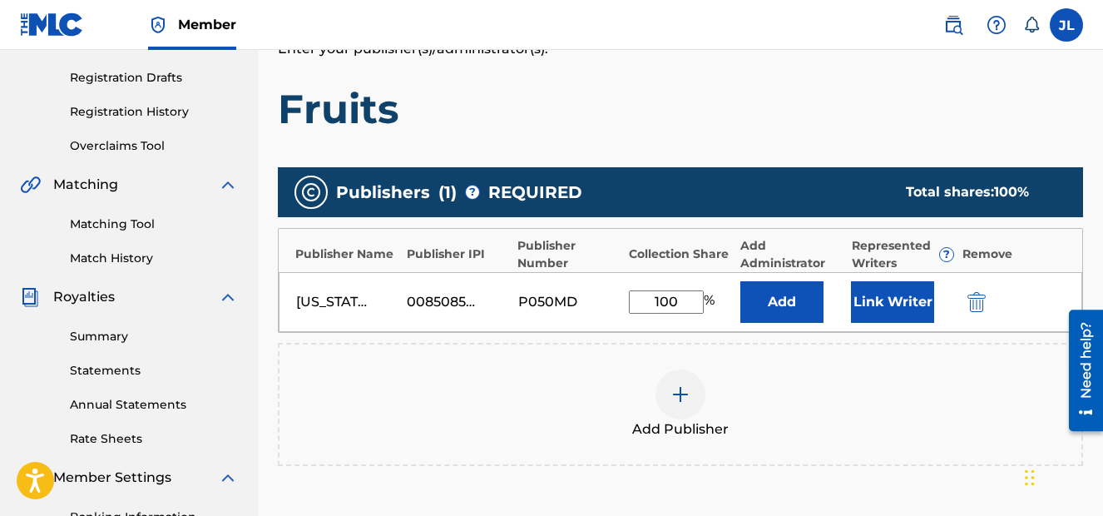
type input "100"
click at [842, 357] on div "Add Publisher" at bounding box center [680, 404] width 805 height 123
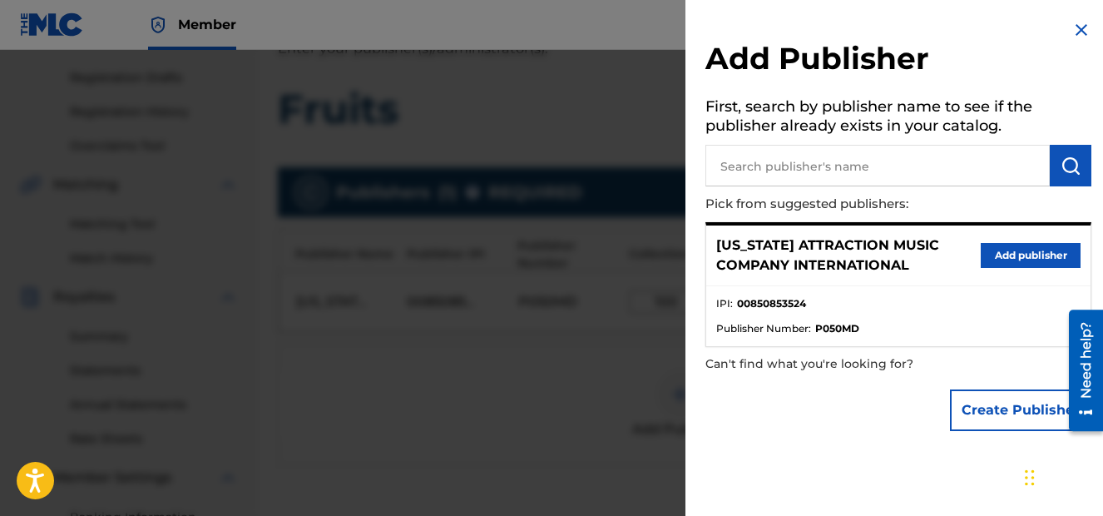
click at [1015, 259] on button "Add publisher" at bounding box center [1030, 255] width 100 height 25
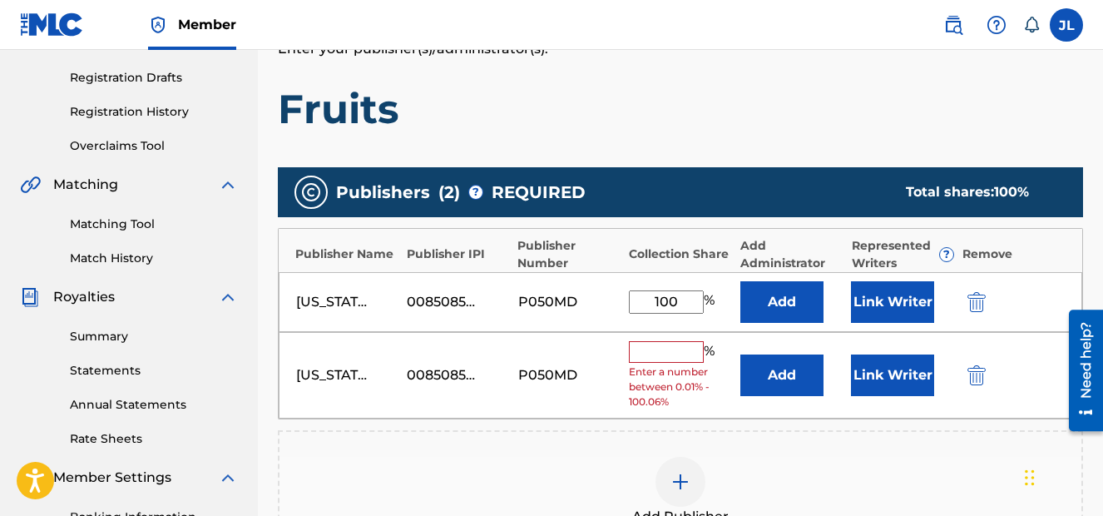
click at [982, 380] on img "submit" at bounding box center [976, 375] width 18 height 20
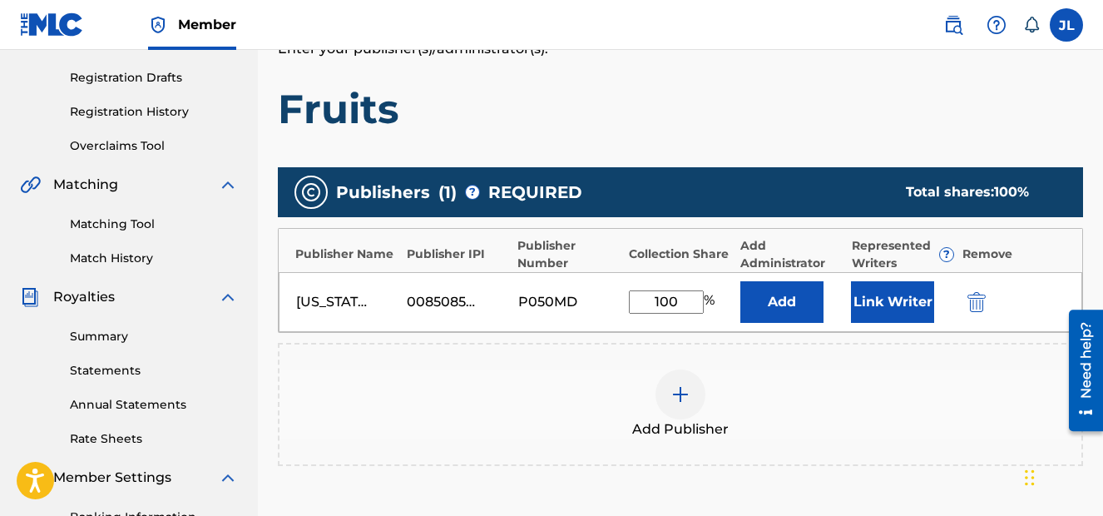
scroll to position [488, 0]
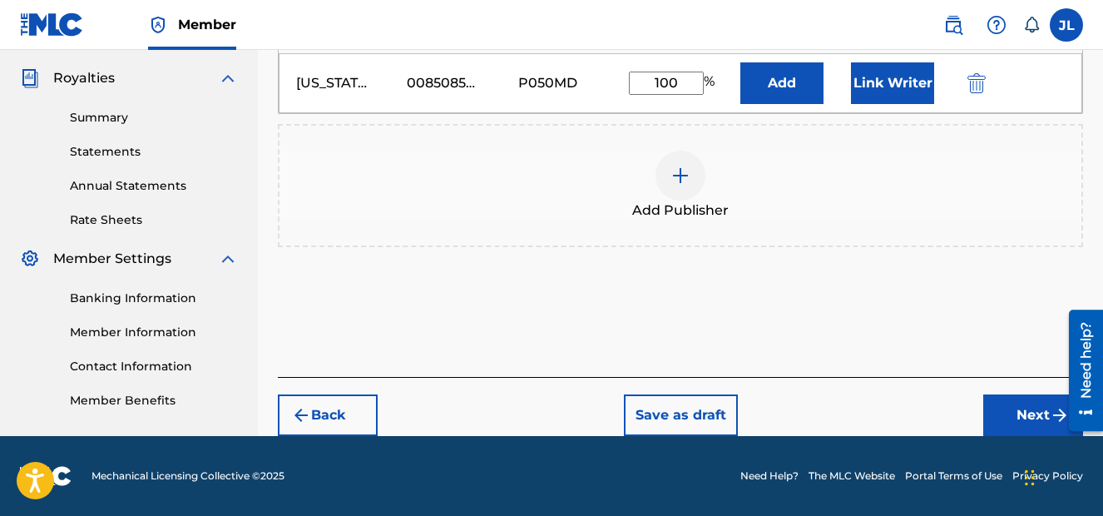
click at [1036, 420] on button "Next" at bounding box center [1033, 415] width 100 height 42
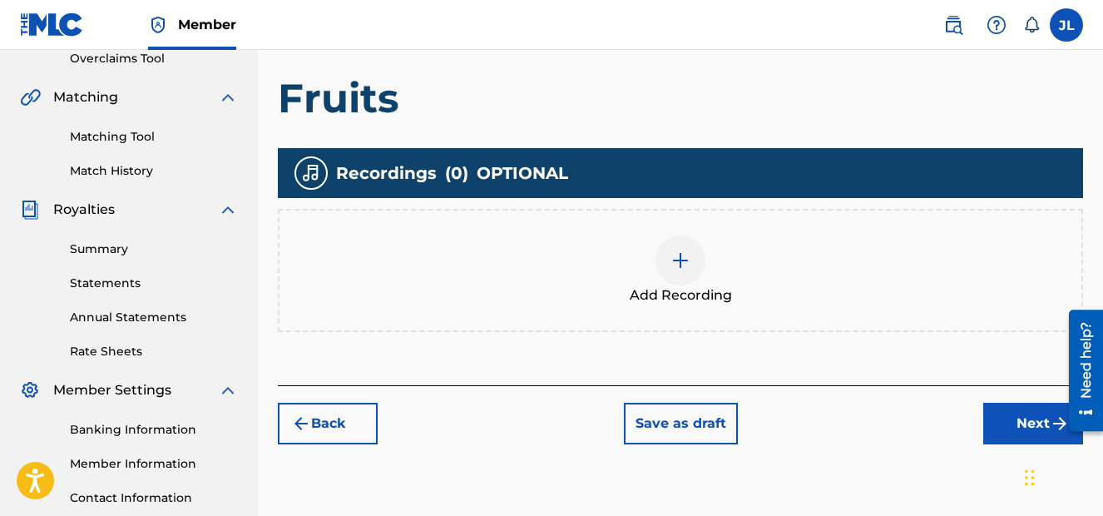
scroll to position [353, 0]
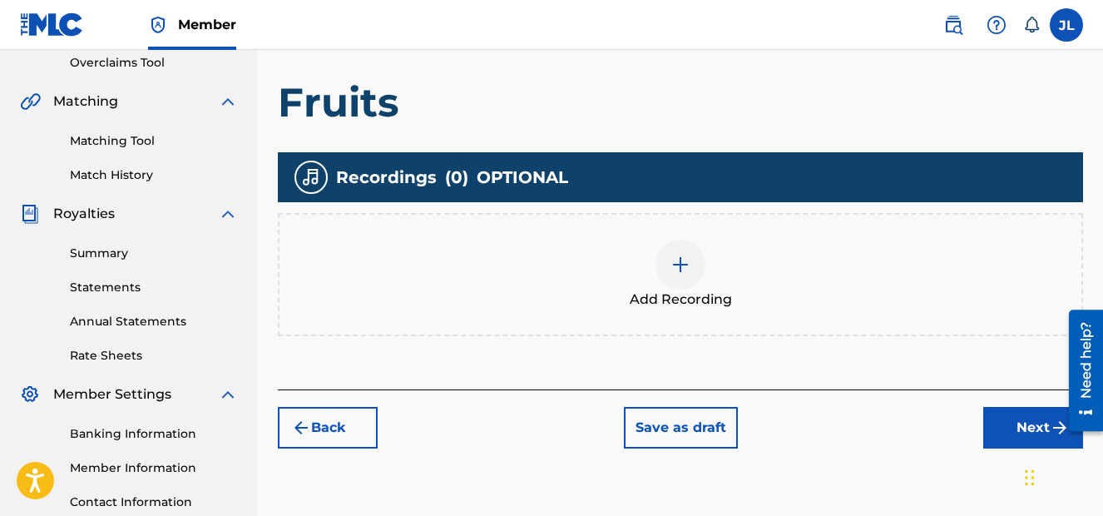
click at [677, 254] on img at bounding box center [680, 264] width 20 height 20
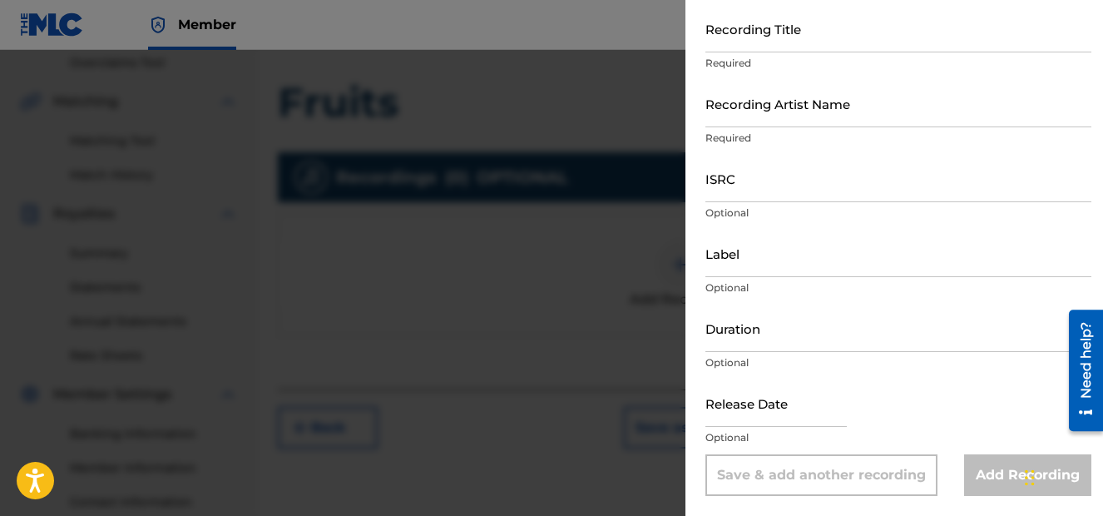
scroll to position [0, 0]
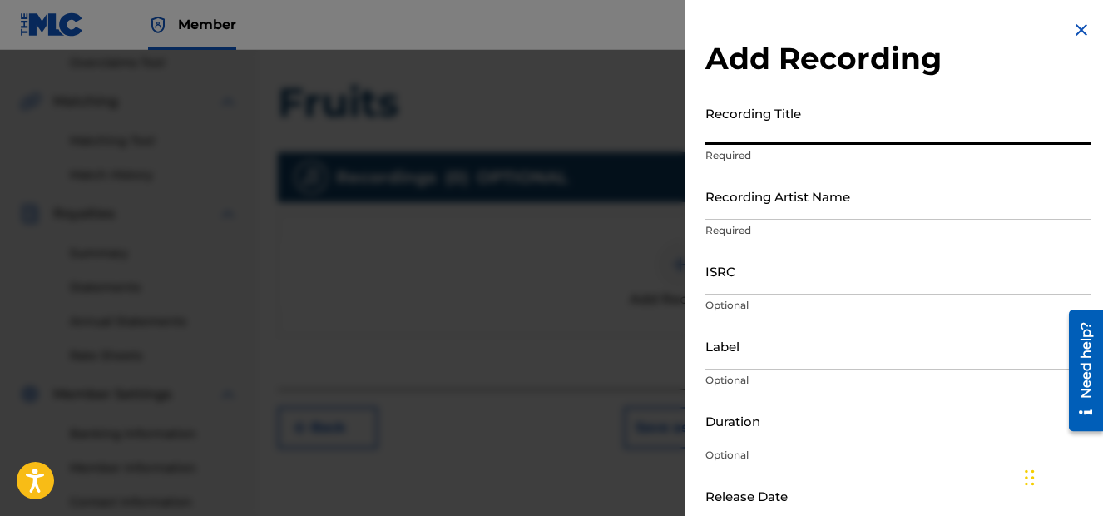
click at [795, 123] on input "Recording Title" at bounding box center [898, 120] width 386 height 47
type input "Fruits"
click at [819, 201] on input "Recording Artist Name" at bounding box center [898, 195] width 386 height 47
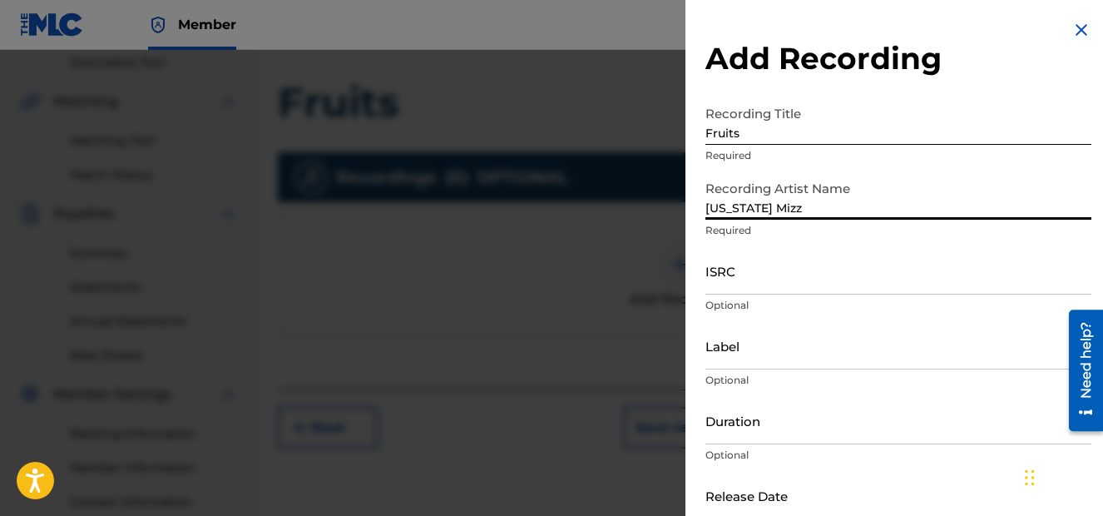
type input "[US_STATE] Mizz"
click at [764, 354] on input "Label" at bounding box center [898, 345] width 386 height 47
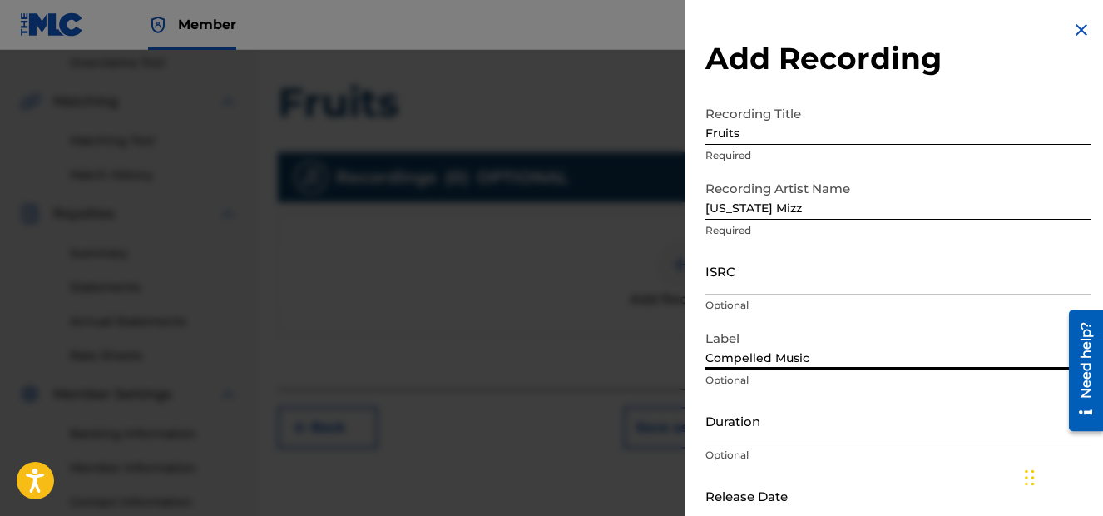
scroll to position [92, 0]
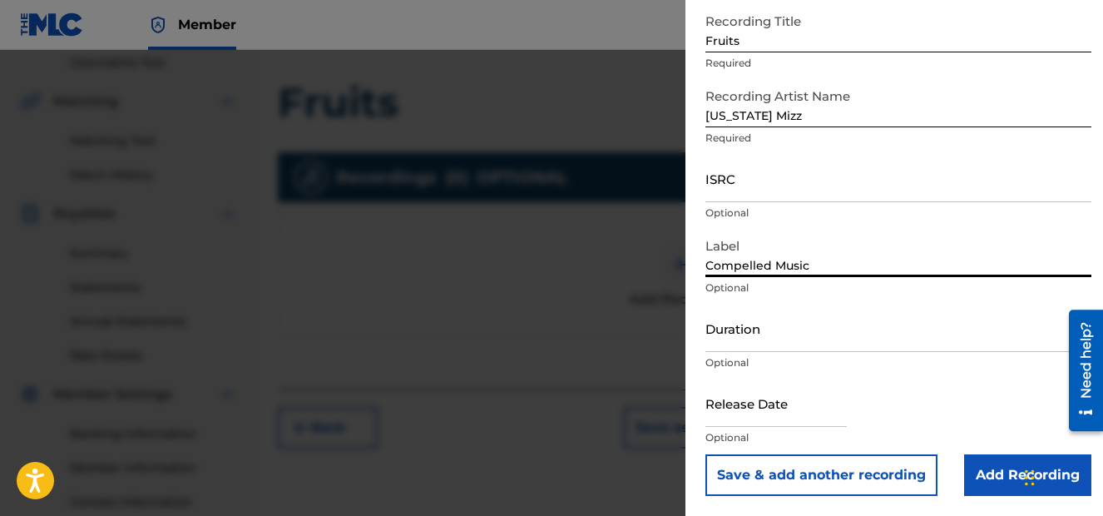
type input "Compelled Music"
click at [809, 412] on input "text" at bounding box center [775, 402] width 141 height 47
select select "7"
select select "2025"
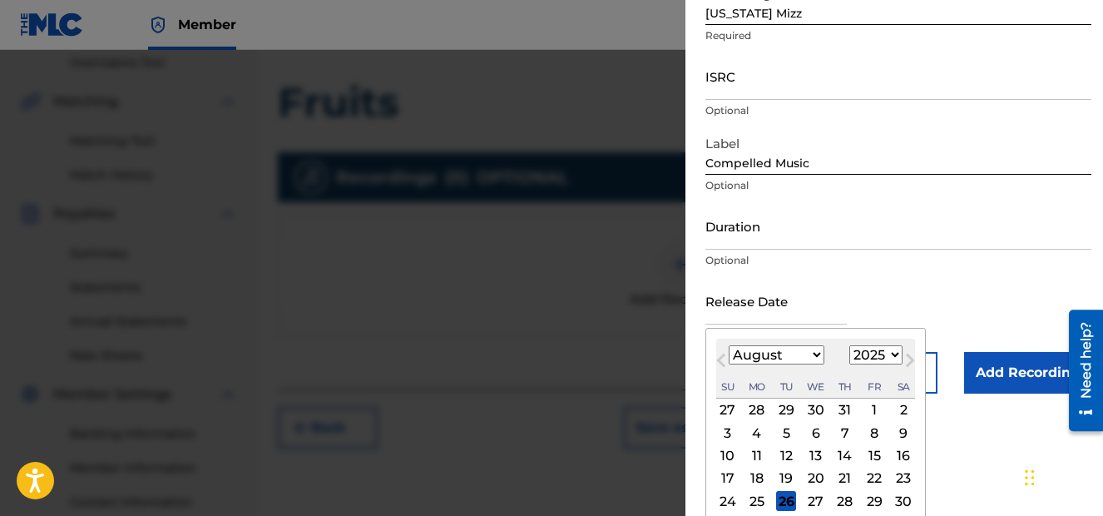
scroll to position [249, 0]
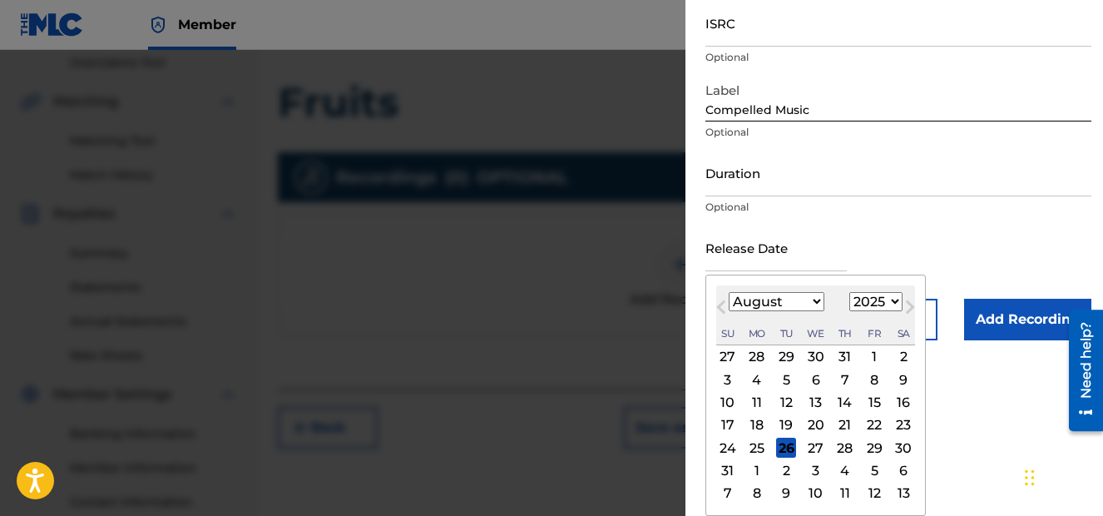
select select "8"
click option "September" at bounding box center [0, 0] width 0 height 0
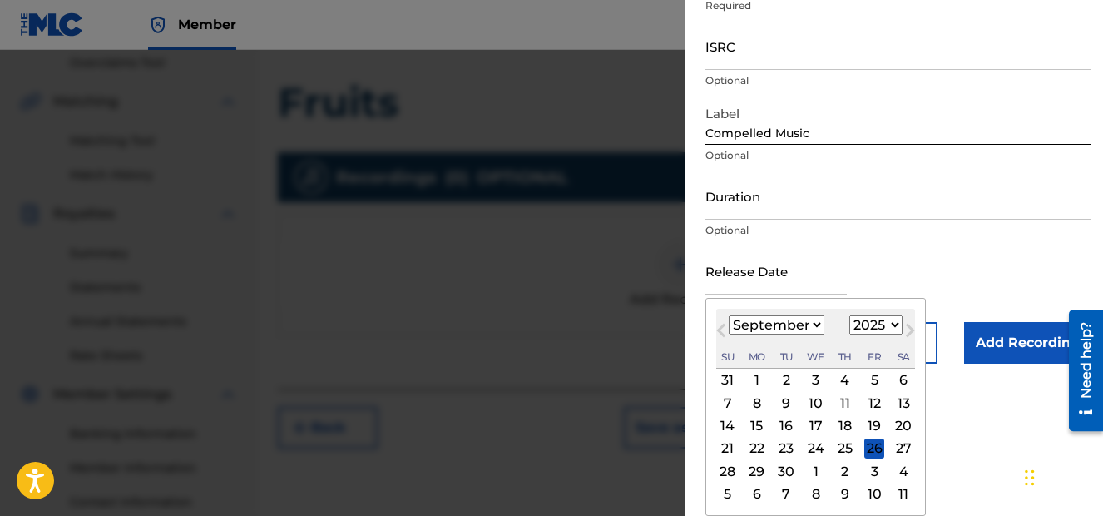
scroll to position [225, 0]
click at [840, 492] on div "9" at bounding box center [845, 494] width 20 height 20
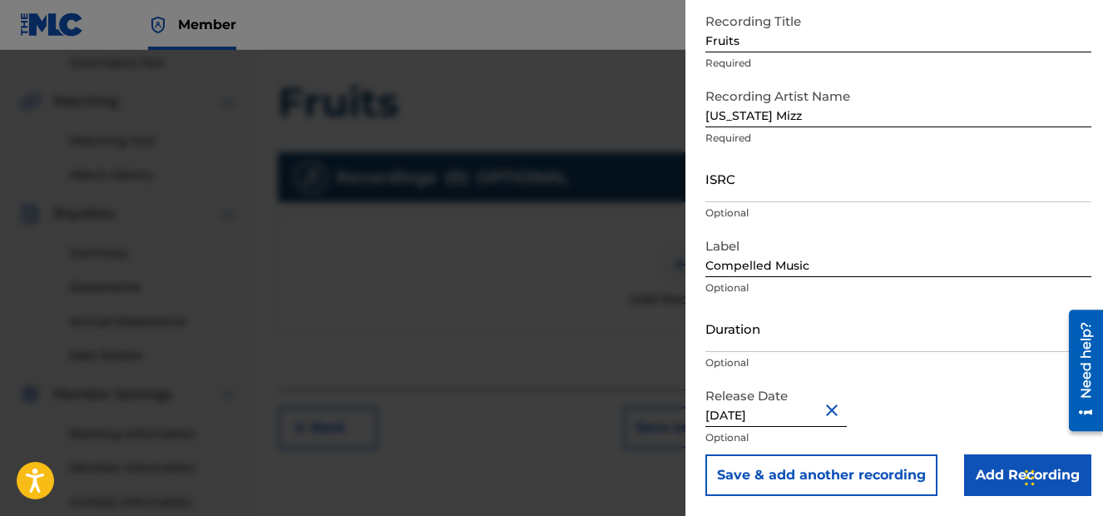
type input "[DATE]"
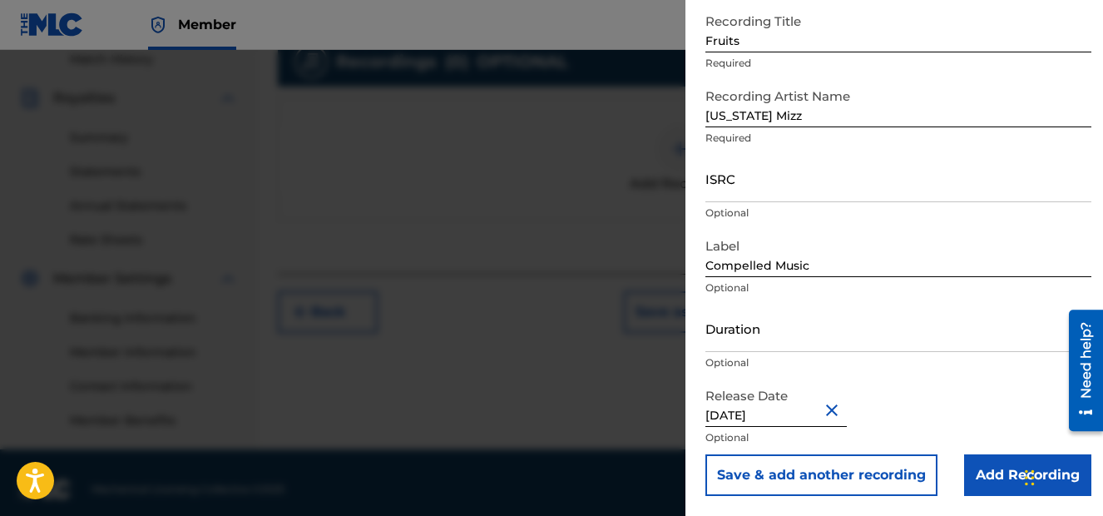
click at [988, 481] on input "Add Recording" at bounding box center [1027, 475] width 127 height 42
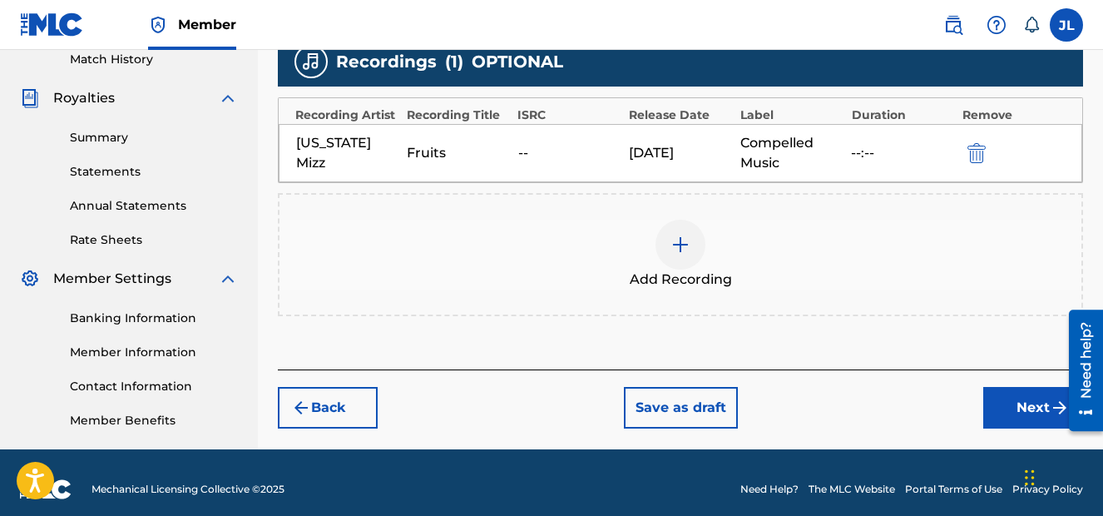
click at [1011, 407] on button "Next" at bounding box center [1033, 408] width 100 height 42
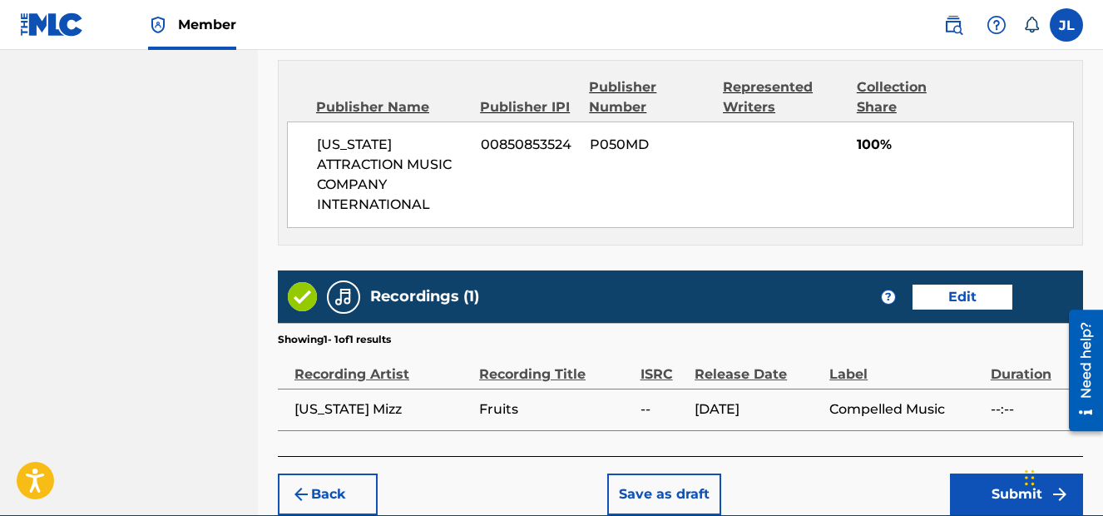
scroll to position [950, 0]
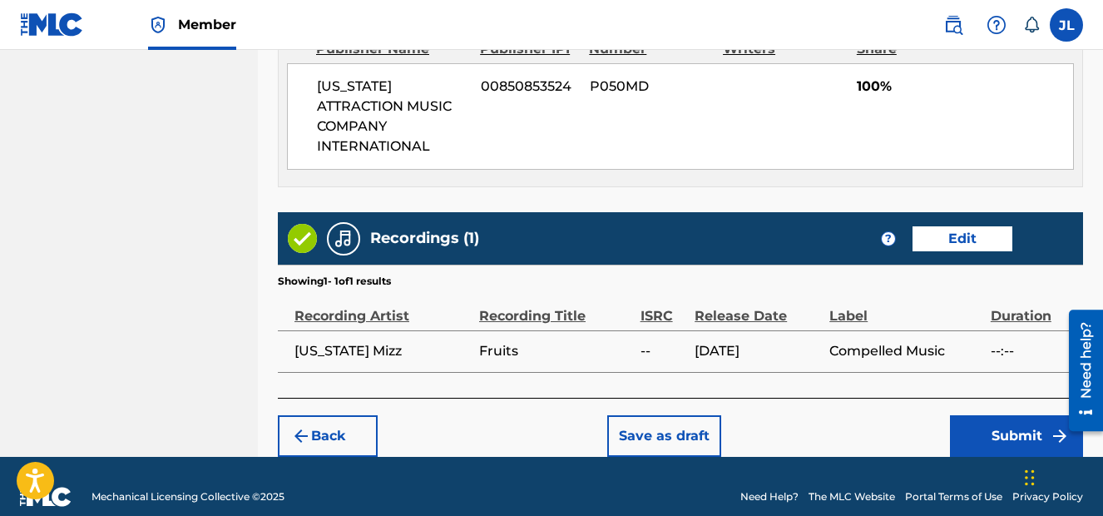
click at [1014, 415] on button "Submit" at bounding box center [1016, 436] width 133 height 42
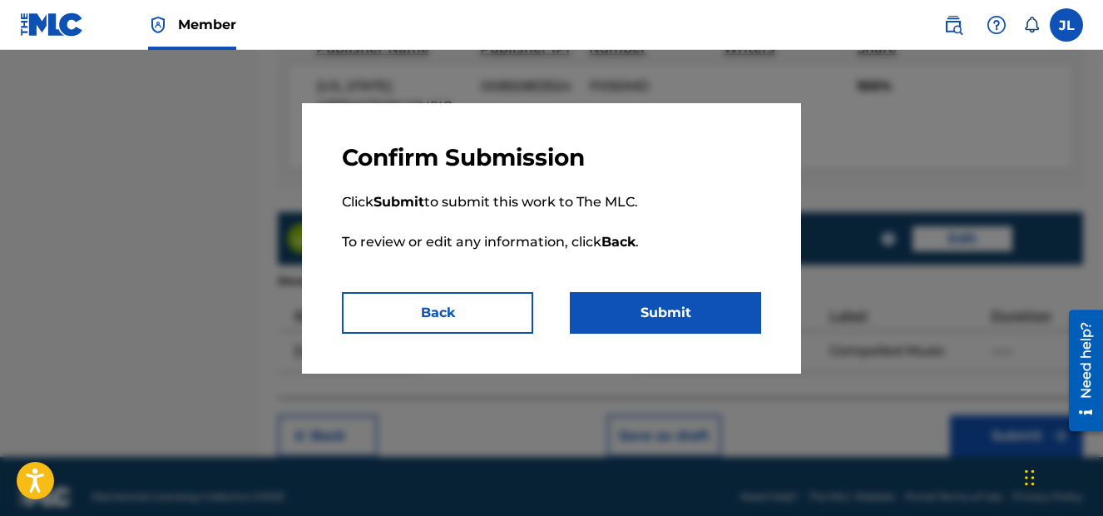
click at [646, 319] on button "Submit" at bounding box center [665, 313] width 191 height 42
